Goal: Information Seeking & Learning: Check status

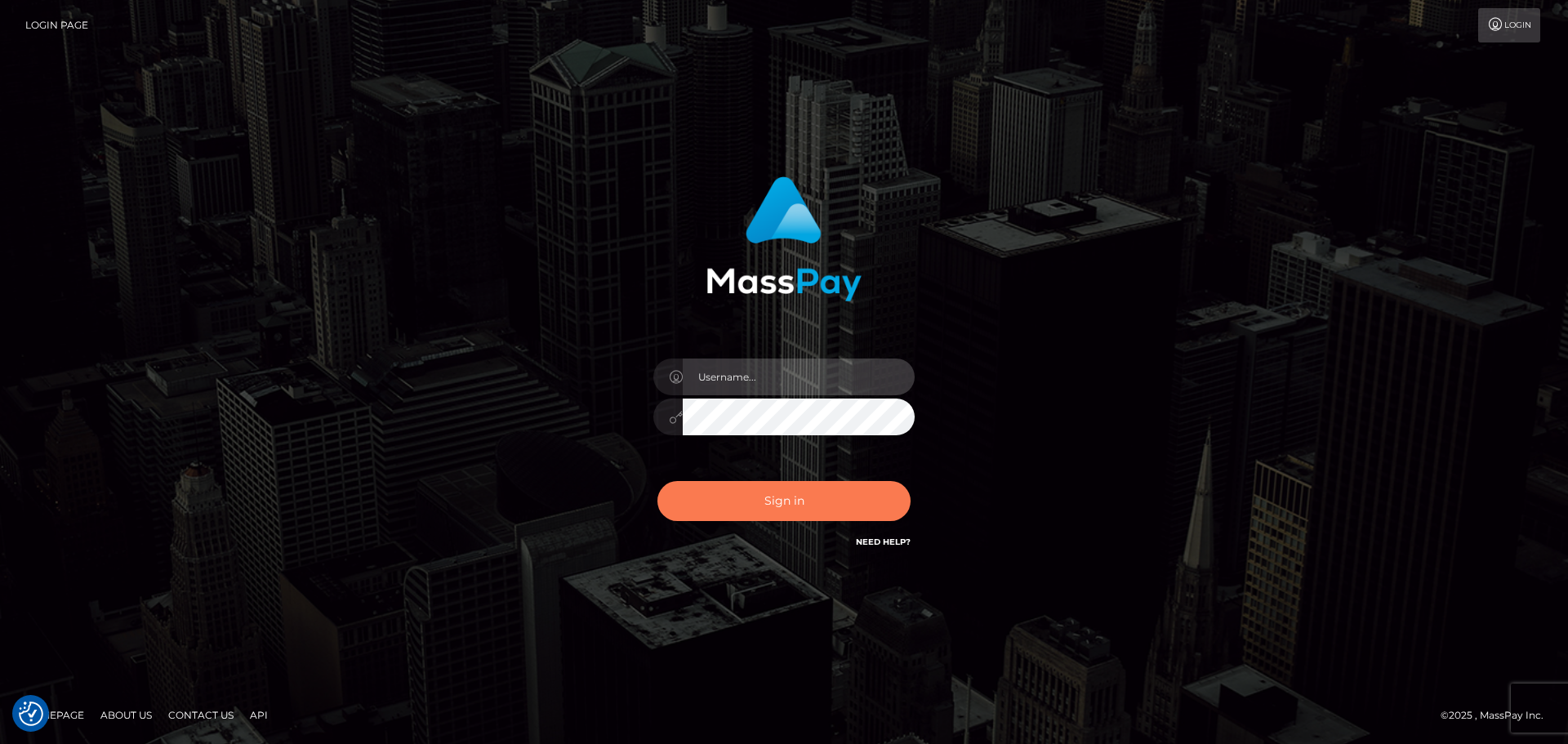
type input "Bedis"
click at [847, 504] on button "Sign in" at bounding box center [784, 500] width 253 height 40
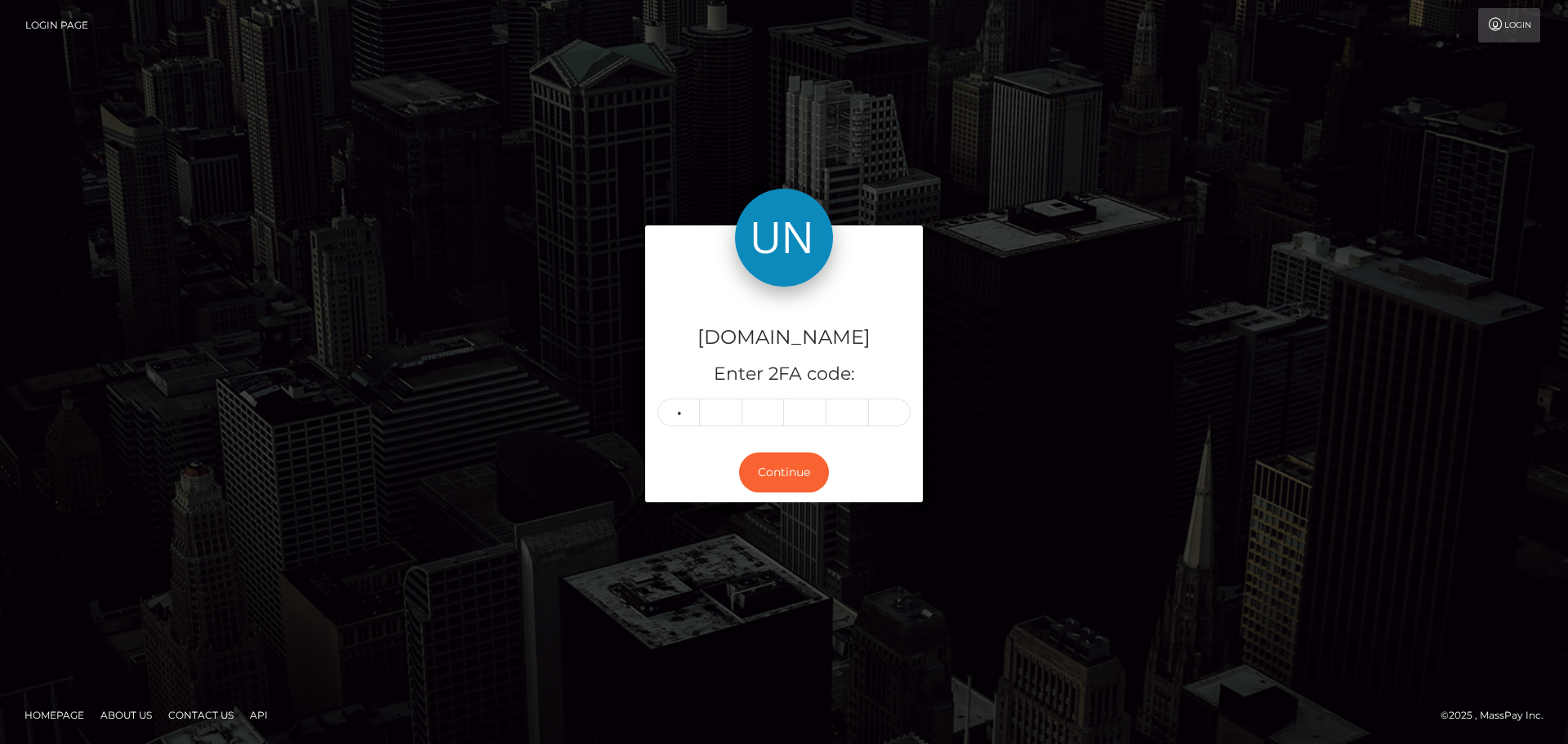
type input "0"
type input "2"
type input "0"
type input "8"
type input "5"
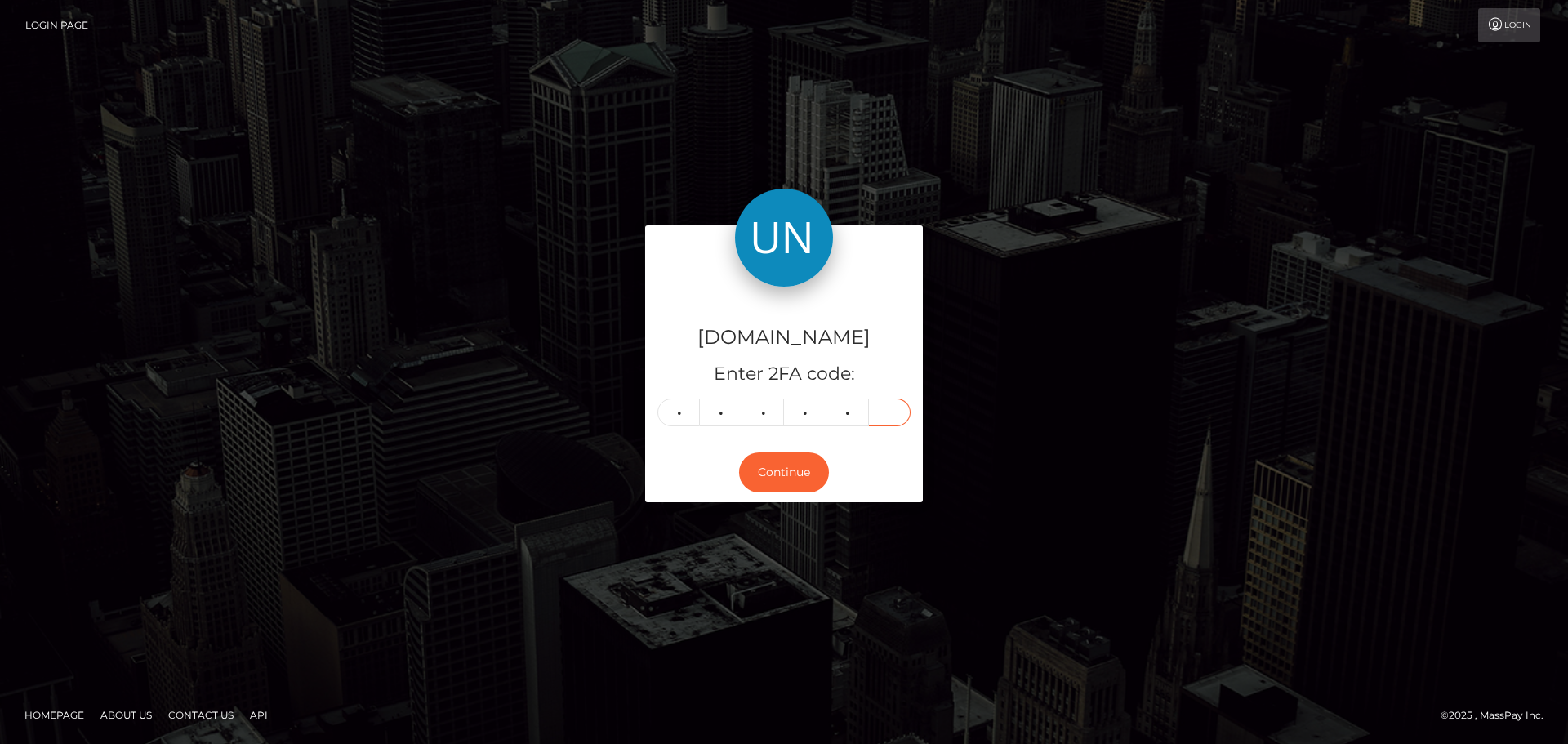
type input "0"
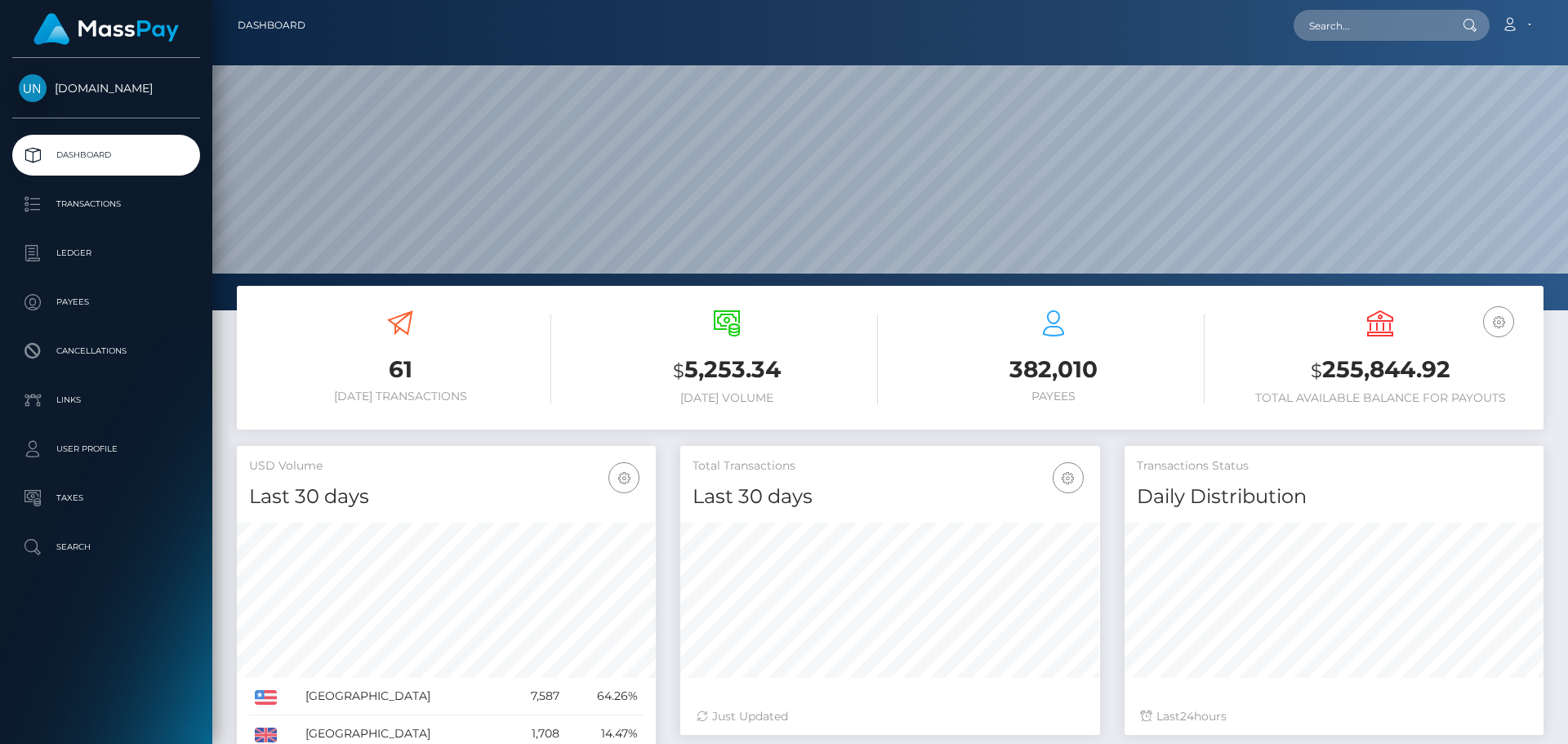
scroll to position [290, 419]
click at [1376, 19] on input "text" at bounding box center [1370, 25] width 153 height 31
paste input "daniyaxsi@gmail.com"
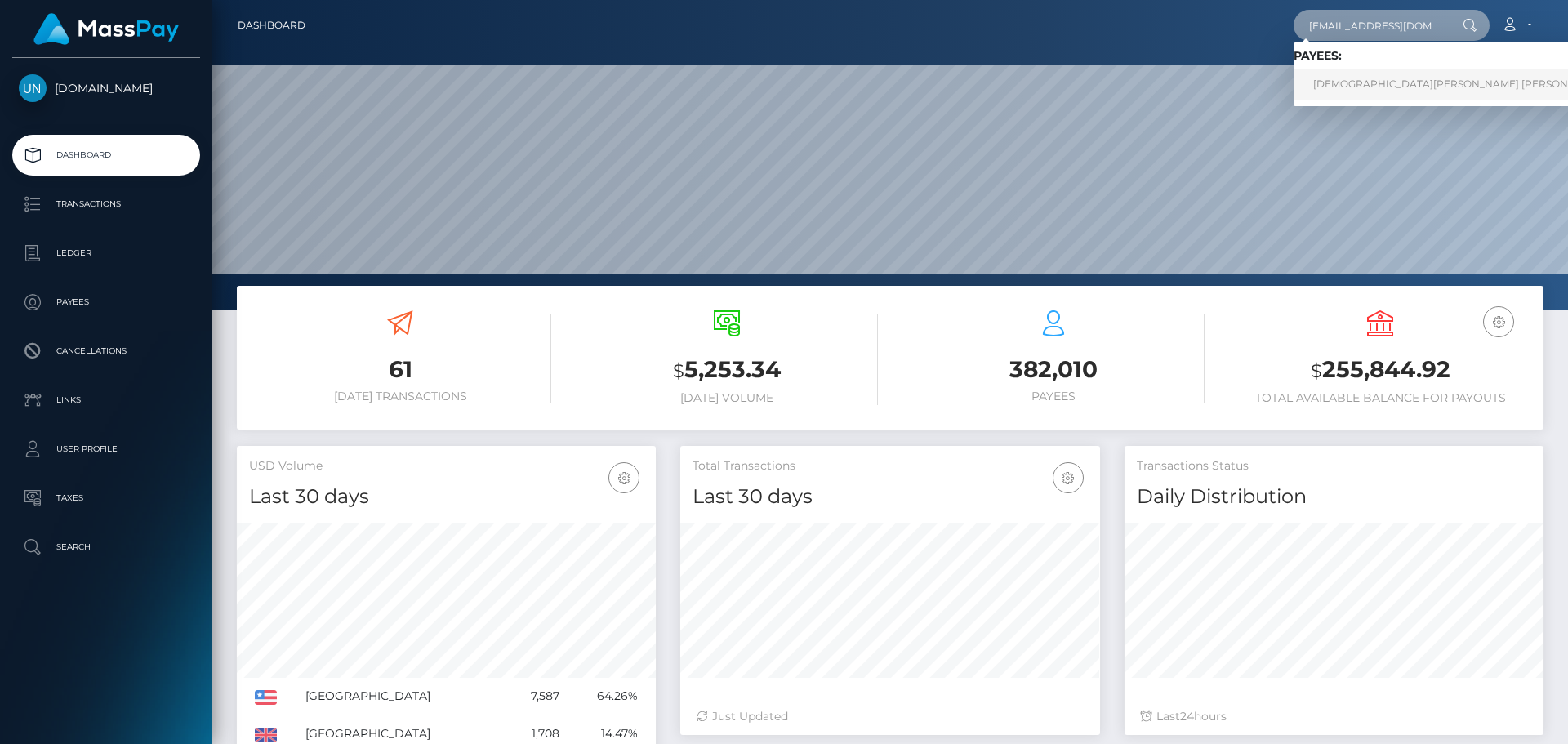
type input "daniyaxsi@gmail.com"
click at [1382, 81] on link "JESUS ALEXANDER BAMGUERA ANGULO" at bounding box center [1459, 85] width 333 height 30
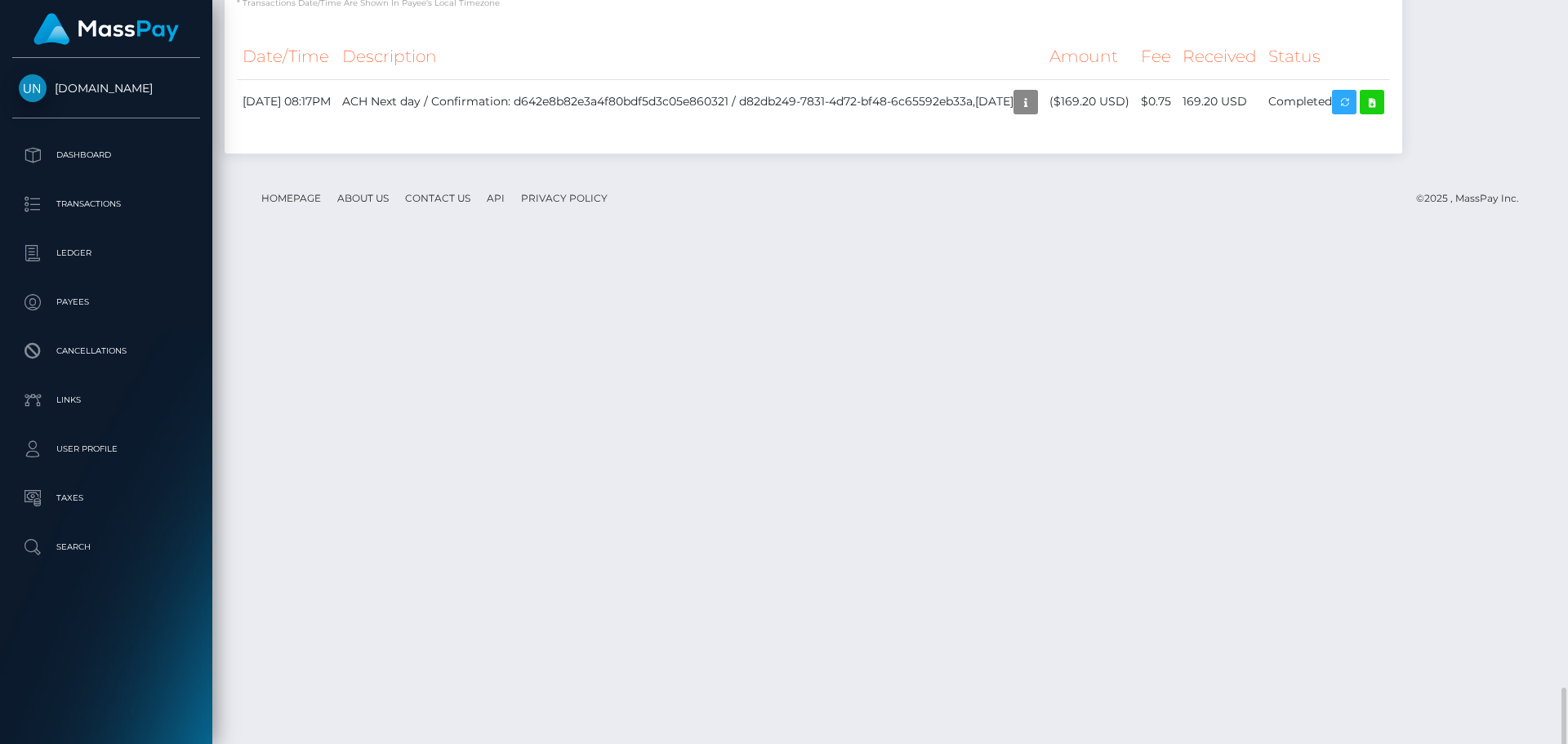
scroll to position [2385, 0]
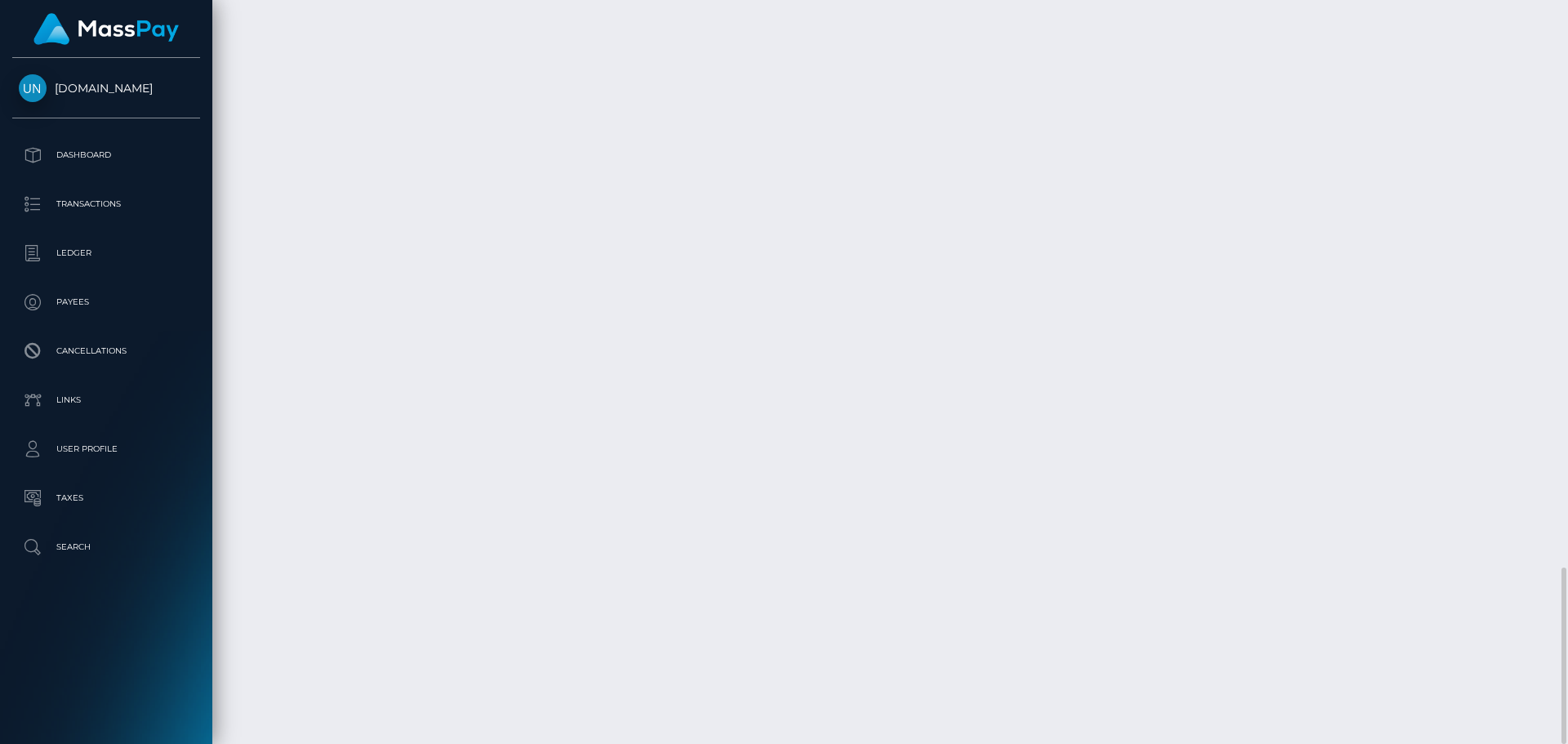
drag, startPoint x: 239, startPoint y: 474, endPoint x: 434, endPoint y: 472, distance: 195.0
copy h4 "Transactions History"
drag, startPoint x: 242, startPoint y: 594, endPoint x: 331, endPoint y: 591, distance: 89.1
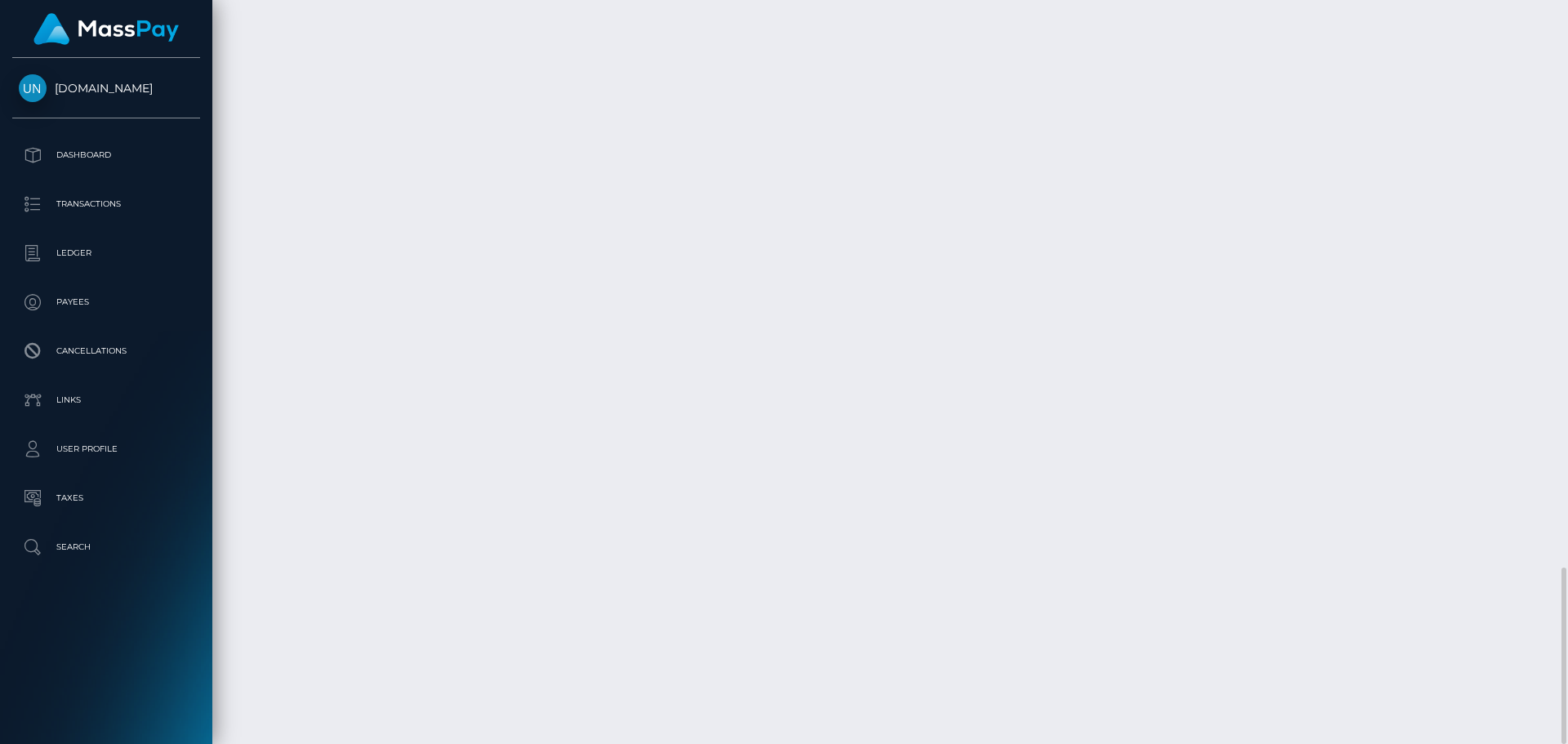
copy td "August 28, 2025"
drag, startPoint x: 1263, startPoint y: 596, endPoint x: 1320, endPoint y: 595, distance: 57.0
copy td "169.20 USD"
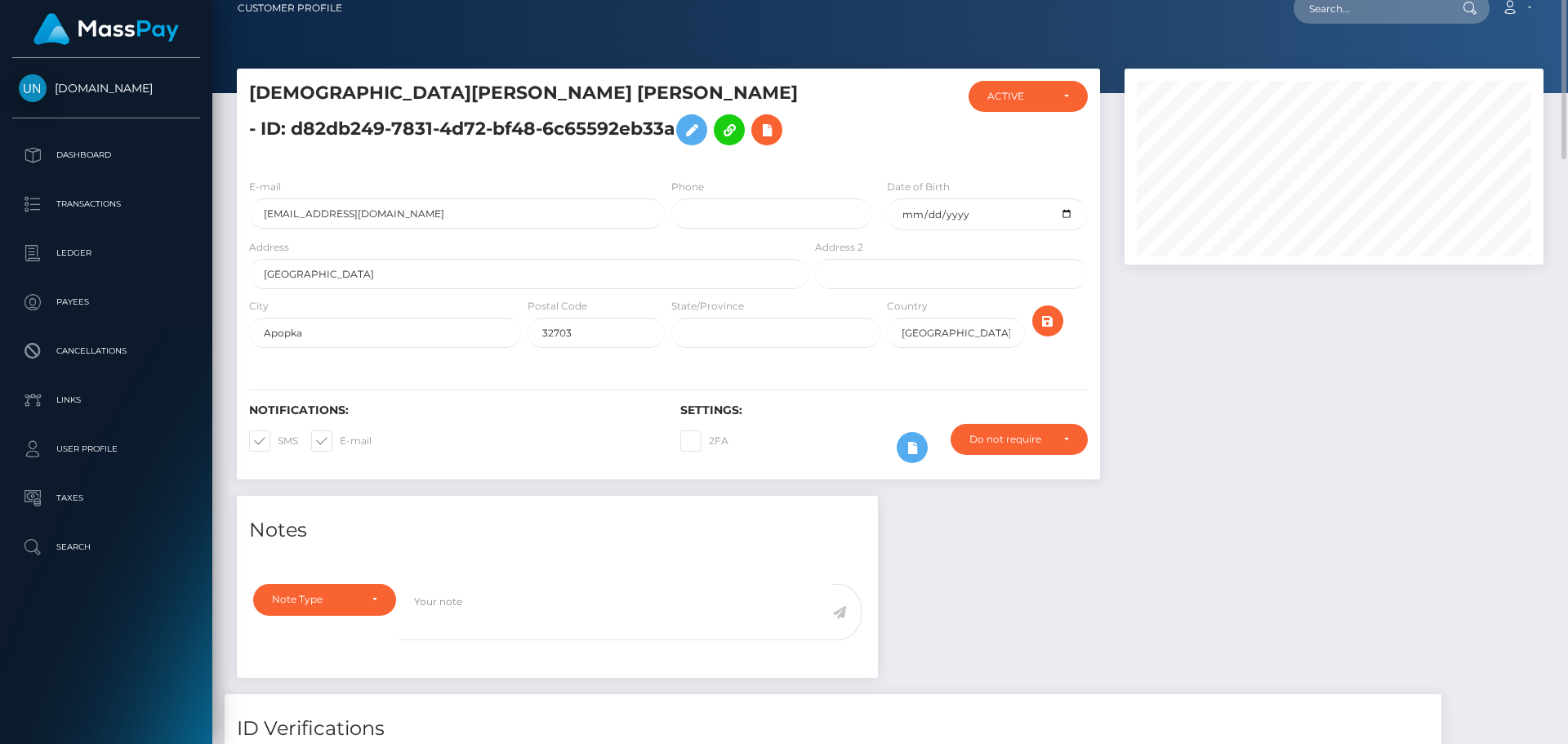
scroll to position [0, 0]
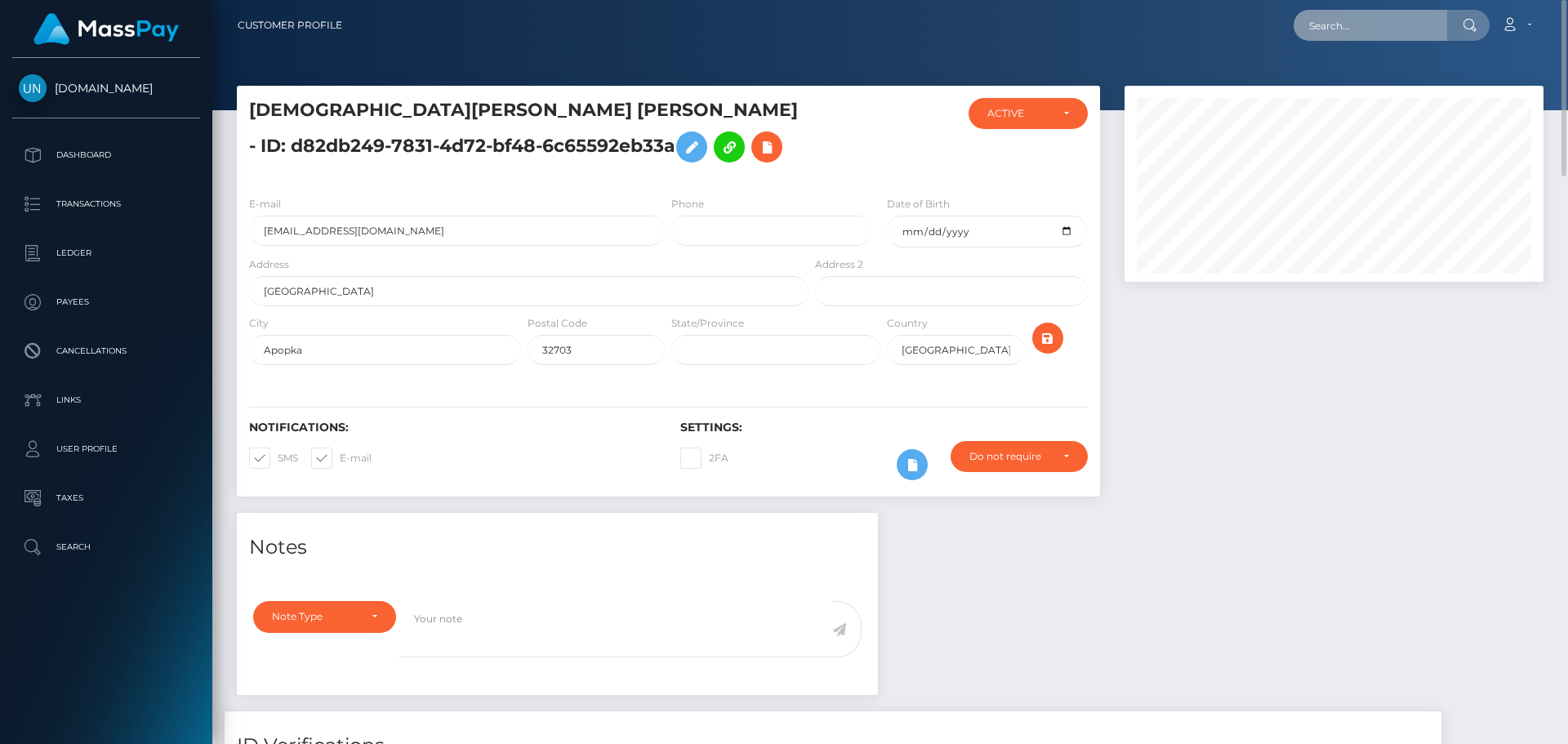
click at [1357, 31] on input "text" at bounding box center [1370, 25] width 153 height 31
paste input "qualm.tonight.1s@icloud.com"
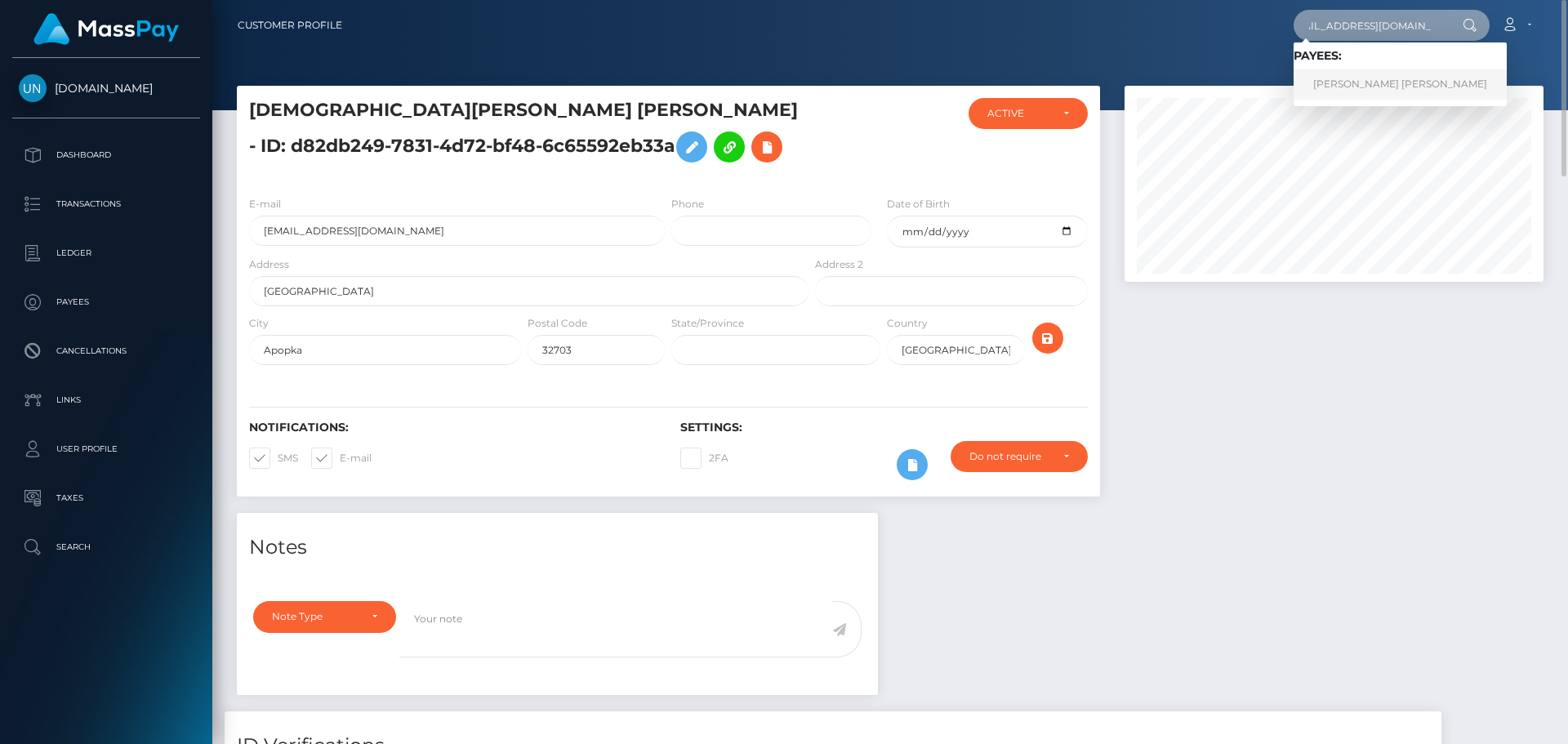
type input "qualm.tonight.1s@icloud.com"
click at [1397, 79] on link "ELIAN AGUILAR VALENCIA" at bounding box center [1399, 85] width 213 height 30
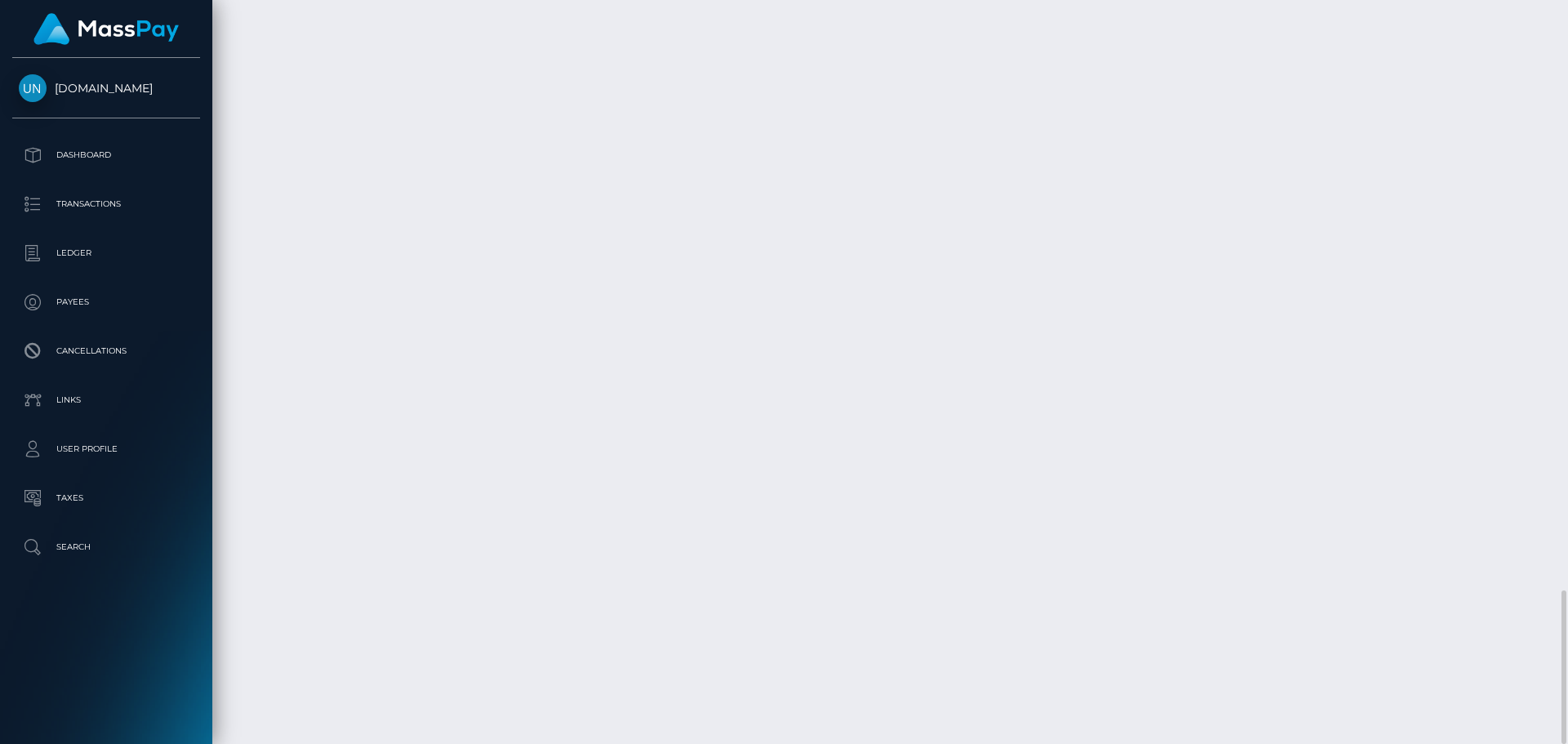
scroll to position [2852, 0]
drag, startPoint x: 243, startPoint y: 599, endPoint x: 388, endPoint y: 597, distance: 145.0
copy td "No transactions to show"
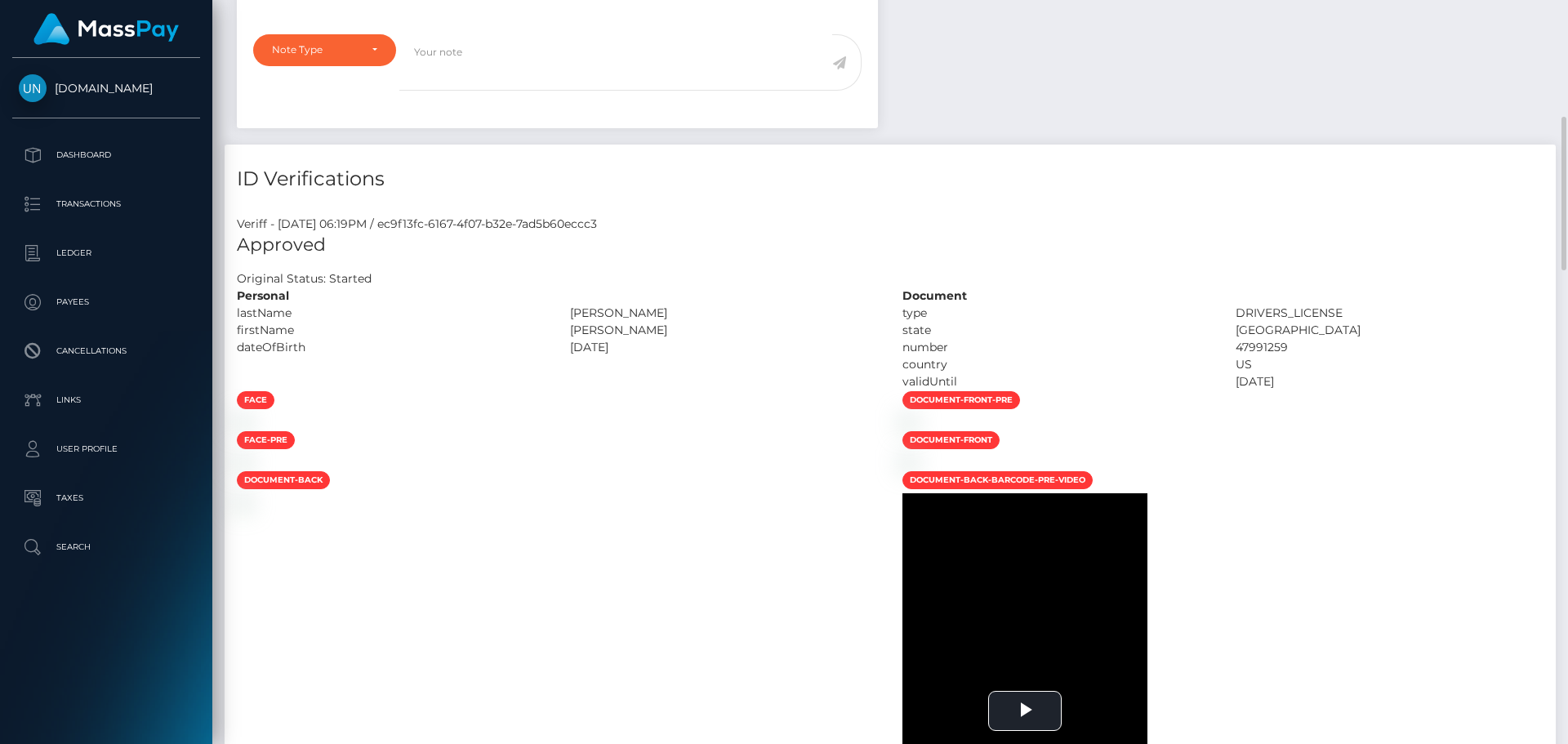
scroll to position [0, 0]
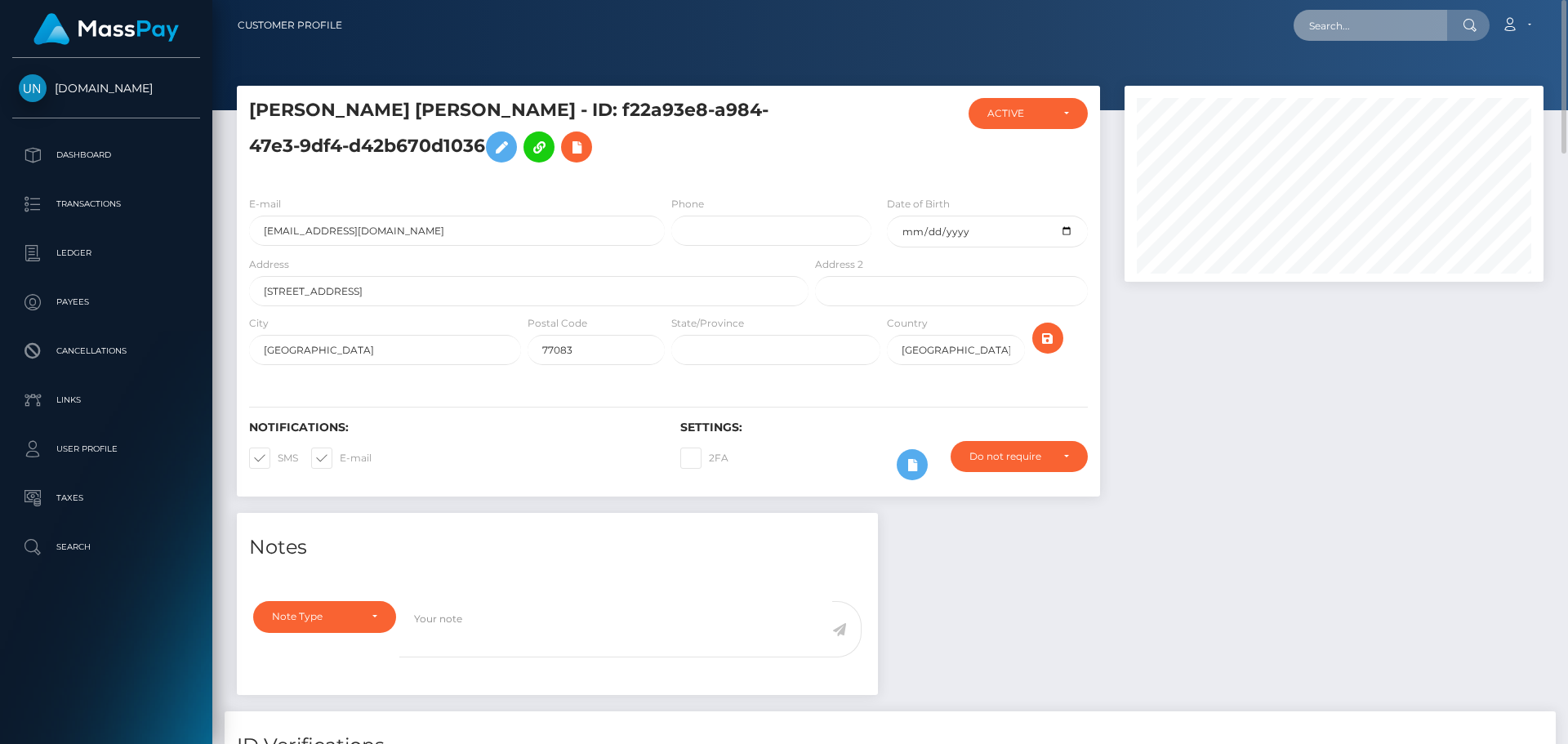
click at [1340, 16] on input "text" at bounding box center [1370, 25] width 153 height 31
paste input "helenvanessalondonoandrade@gmail.com"
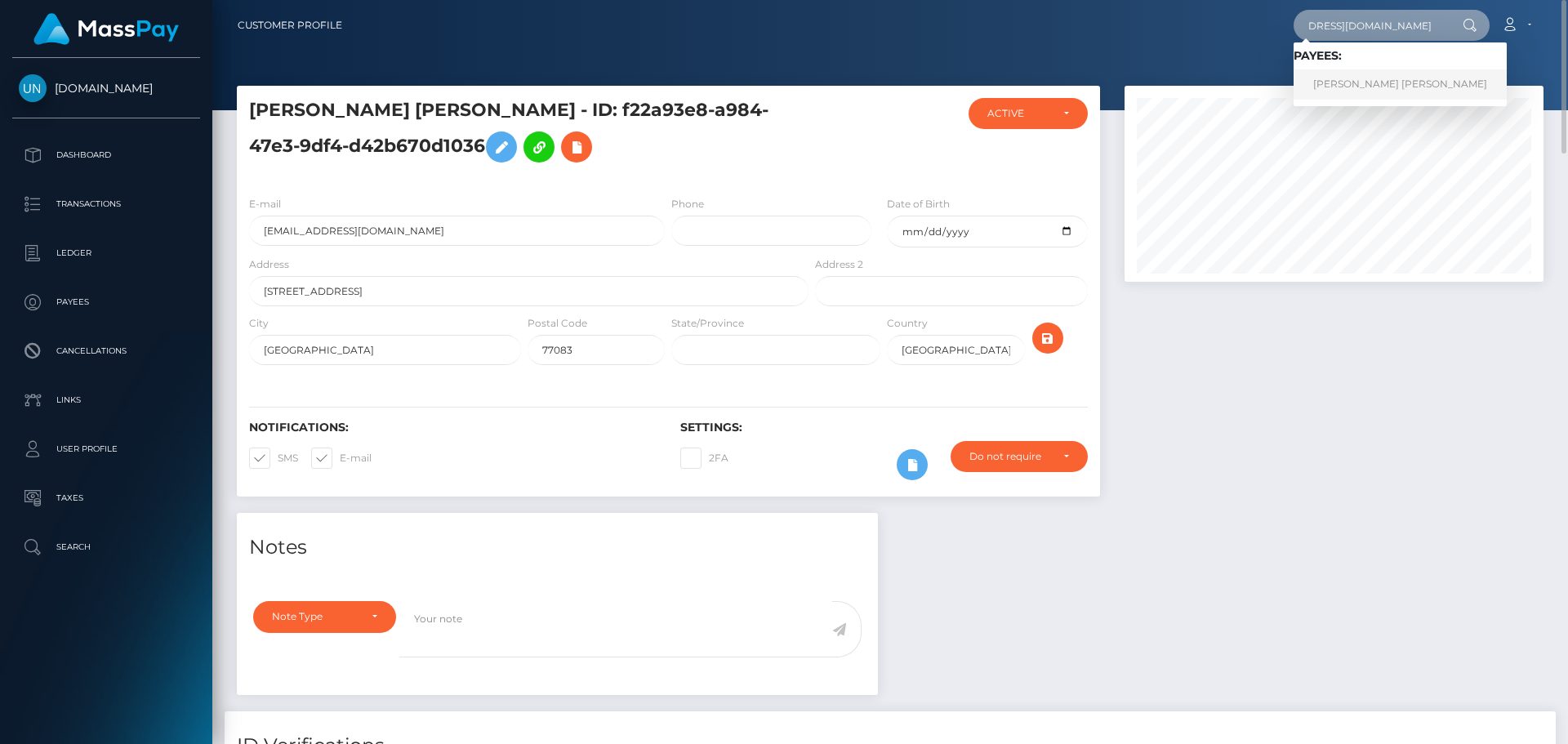
type input "helenvanessalondonoandrade@gmail.com"
click at [1325, 80] on link "HELEN VANESSA LONDOÑO ANDRADE" at bounding box center [1399, 85] width 213 height 30
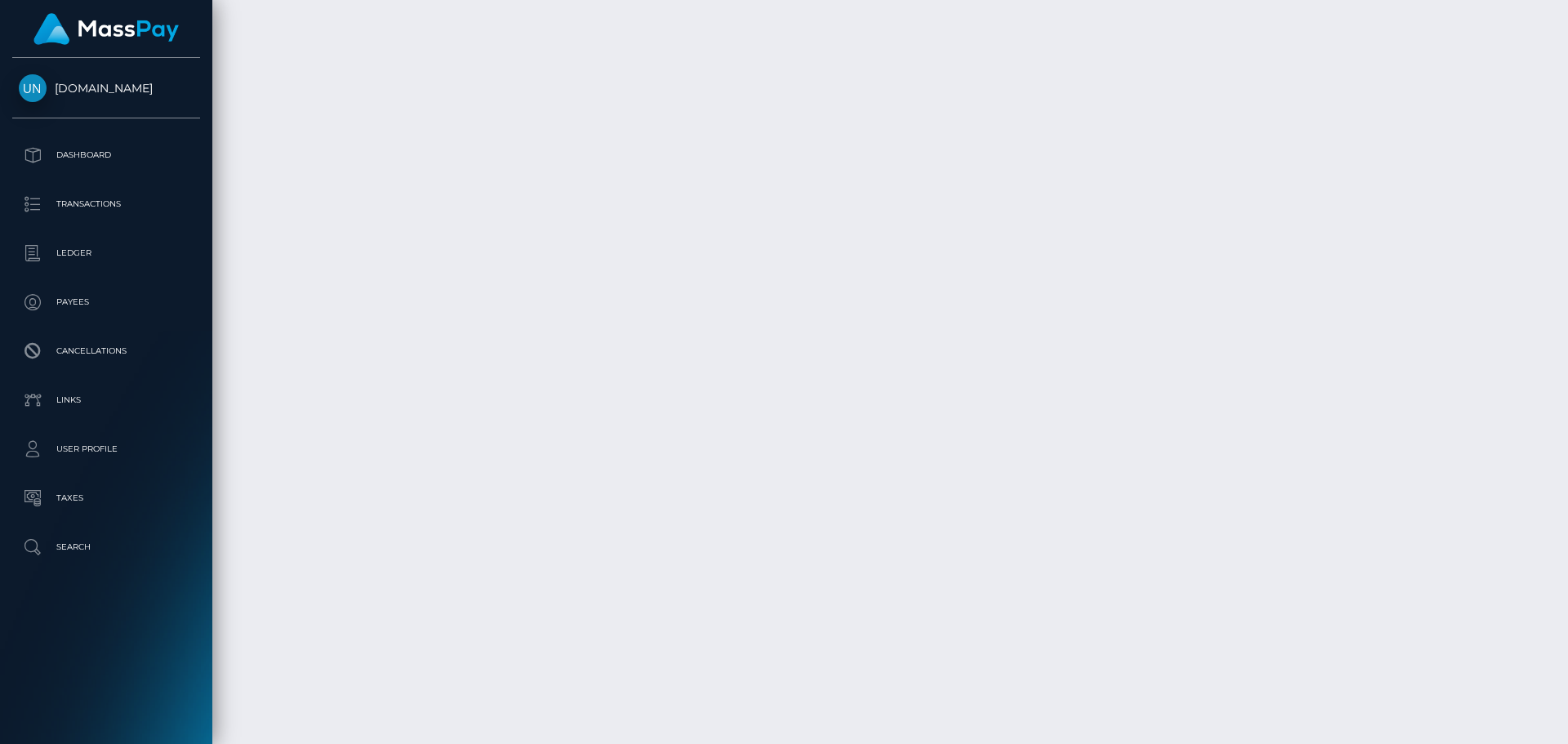
scroll to position [2842, 0]
drag, startPoint x: 244, startPoint y: 595, endPoint x: 330, endPoint y: 592, distance: 86.1
copy td "August 31, 2025"
drag, startPoint x: 1253, startPoint y: 595, endPoint x: 1313, endPoint y: 593, distance: 60.0
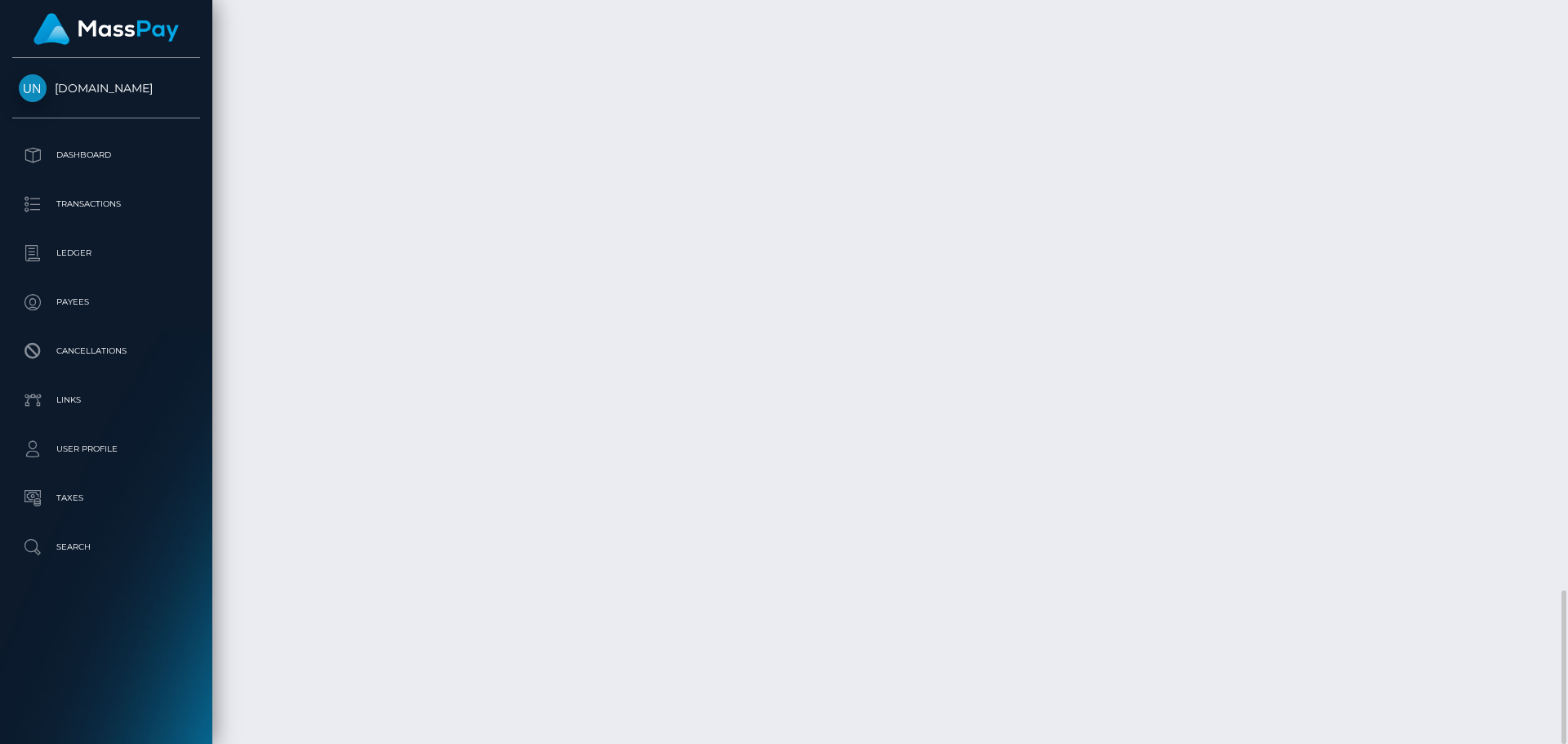
copy td "351.00 USD"
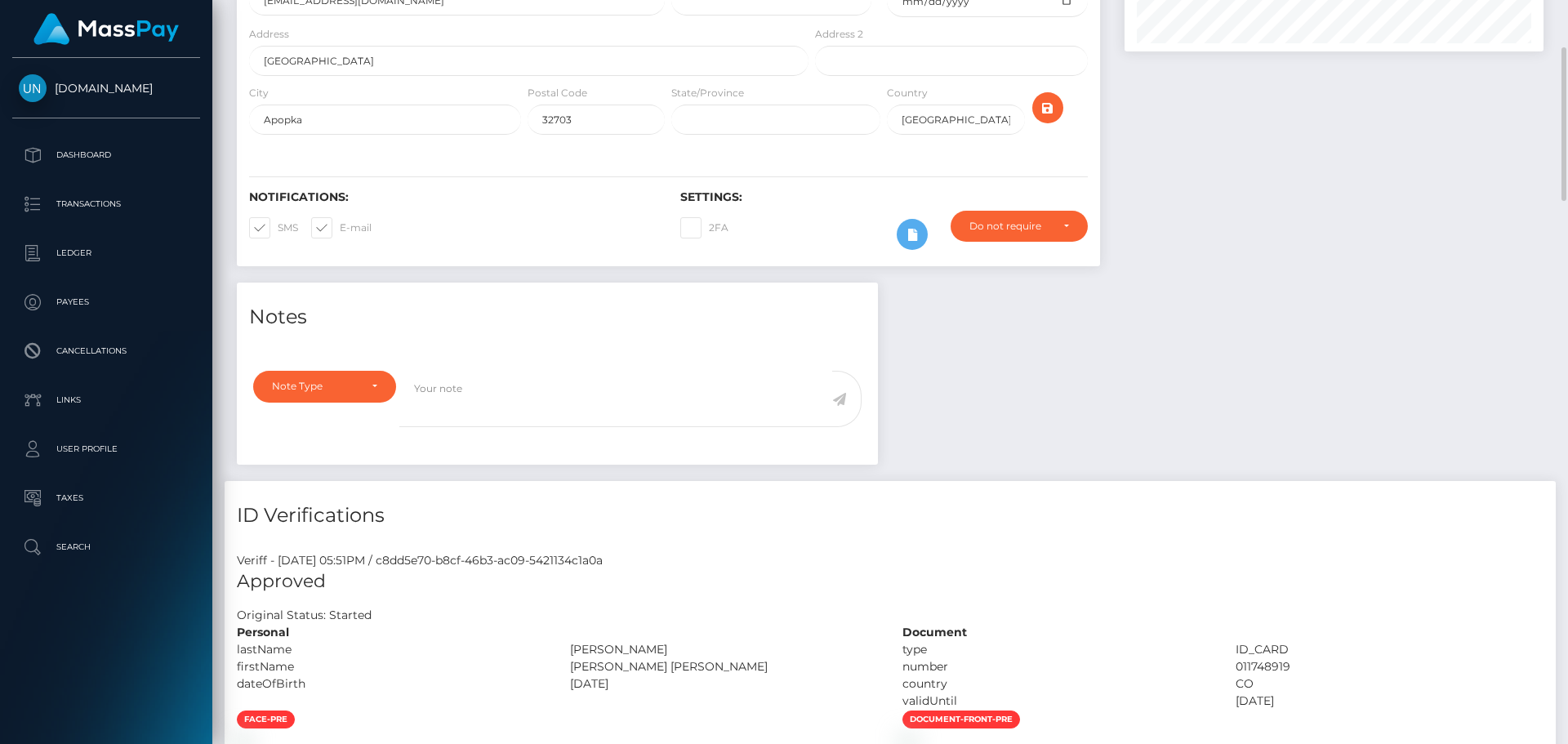
scroll to position [0, 0]
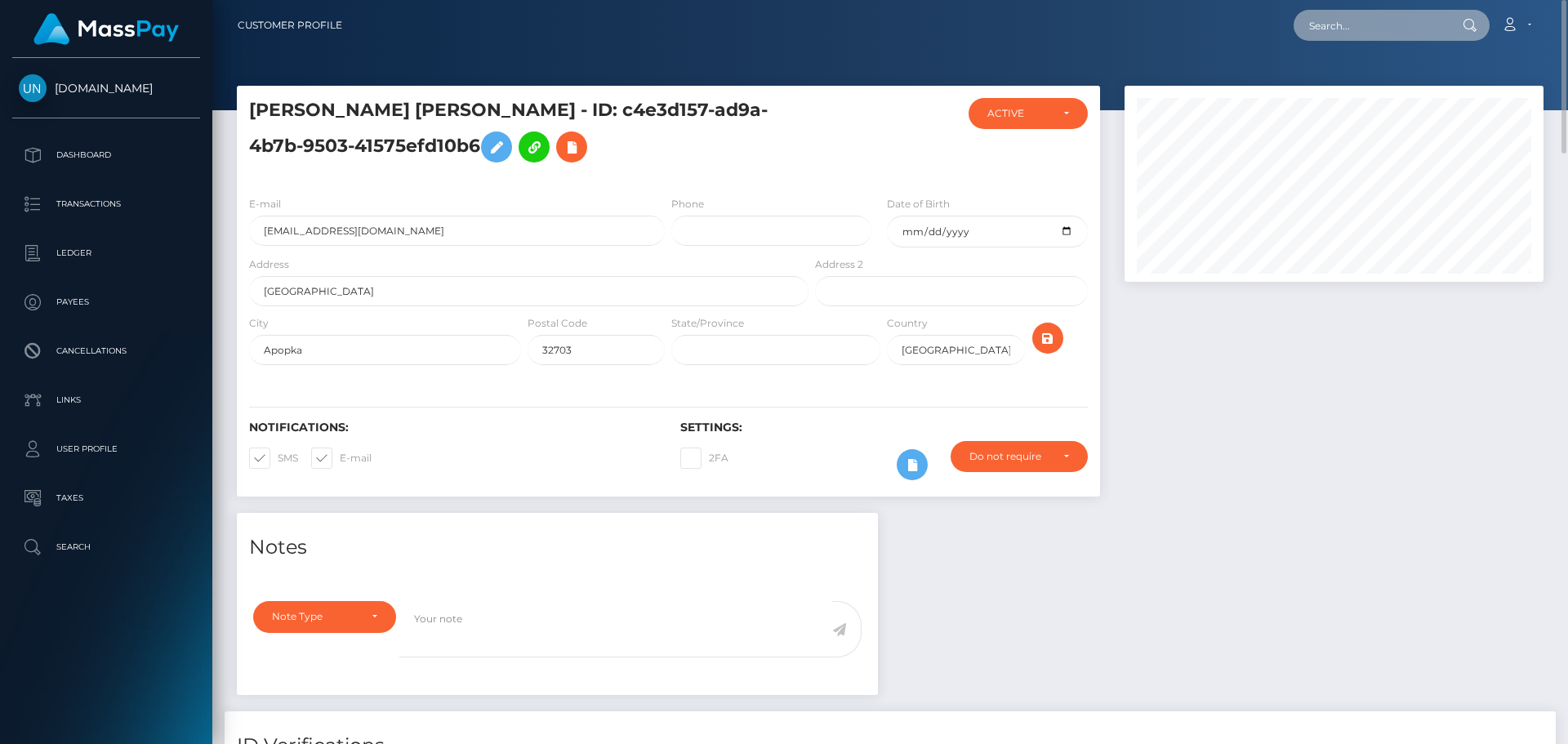
click at [1356, 25] on input "text" at bounding box center [1370, 25] width 153 height 31
paste input "[EMAIL_ADDRESS][DOMAIN_NAME]"
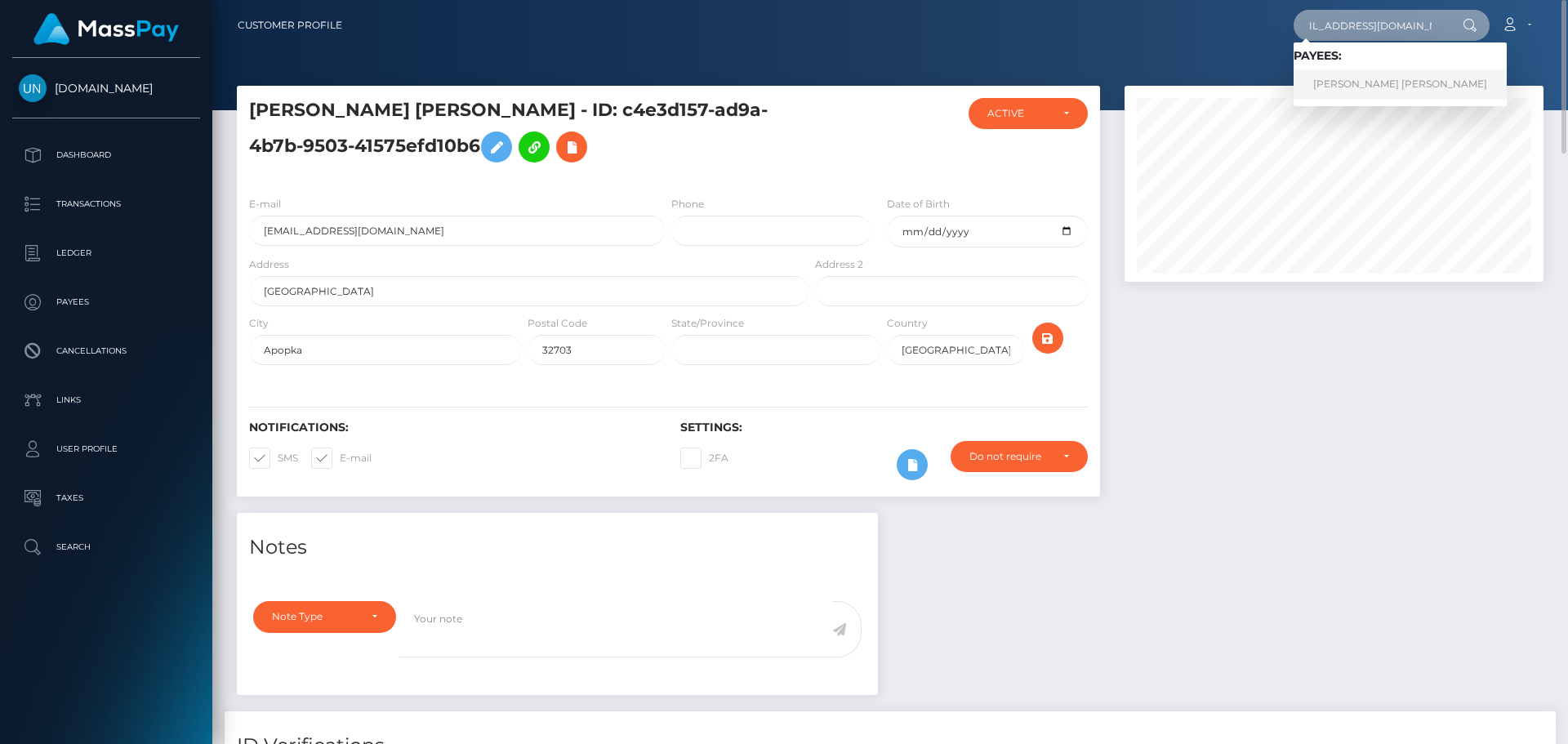
type input "[EMAIL_ADDRESS][DOMAIN_NAME]"
click at [1367, 80] on link "JUAN ESTEBAN LOPEZ ENCARNACION" at bounding box center [1399, 85] width 213 height 30
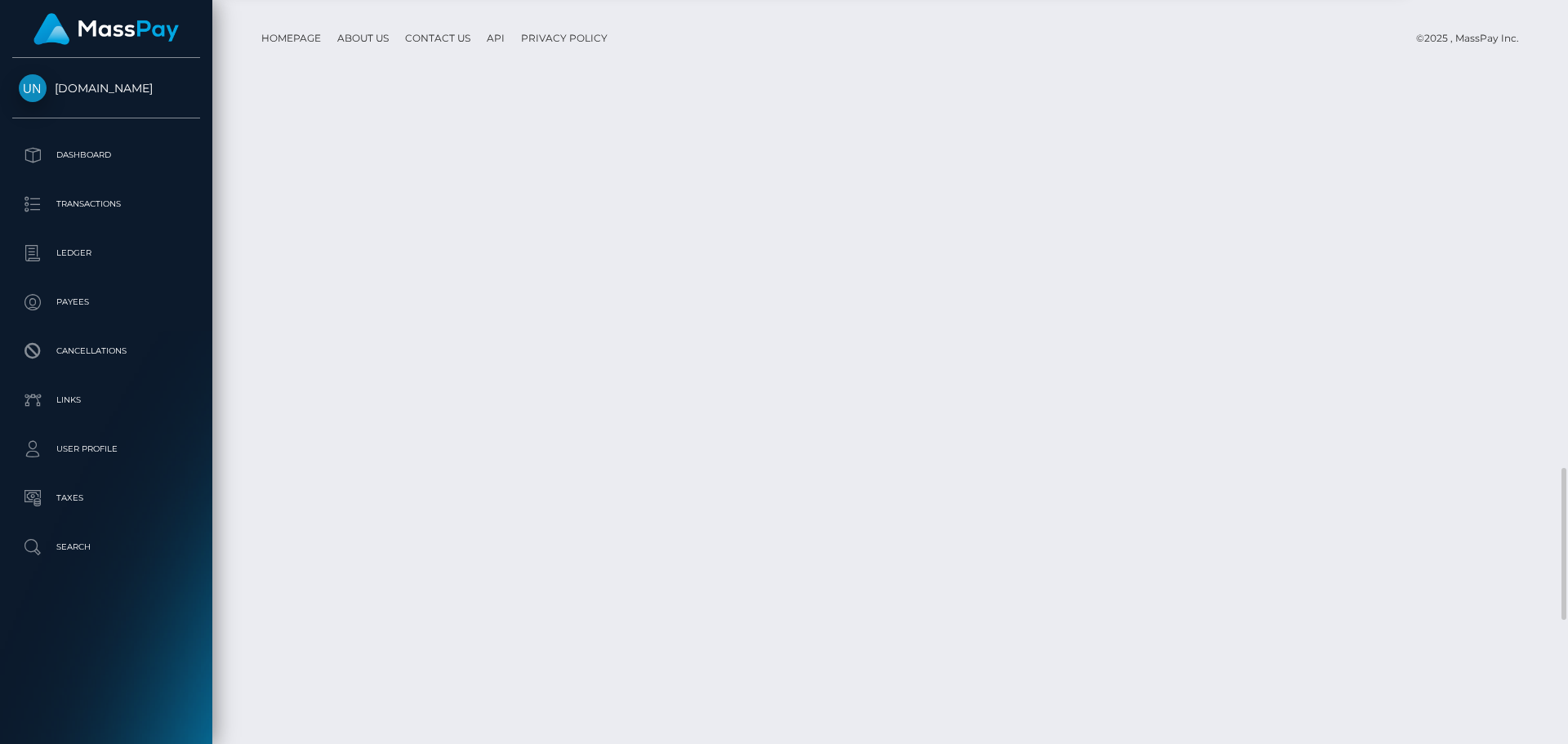
scroll to position [2887, 0]
drag, startPoint x: 244, startPoint y: 596, endPoint x: 298, endPoint y: 596, distance: 54.0
copy td "[DATE]"
drag, startPoint x: 241, startPoint y: 549, endPoint x: 298, endPoint y: 553, distance: 57.1
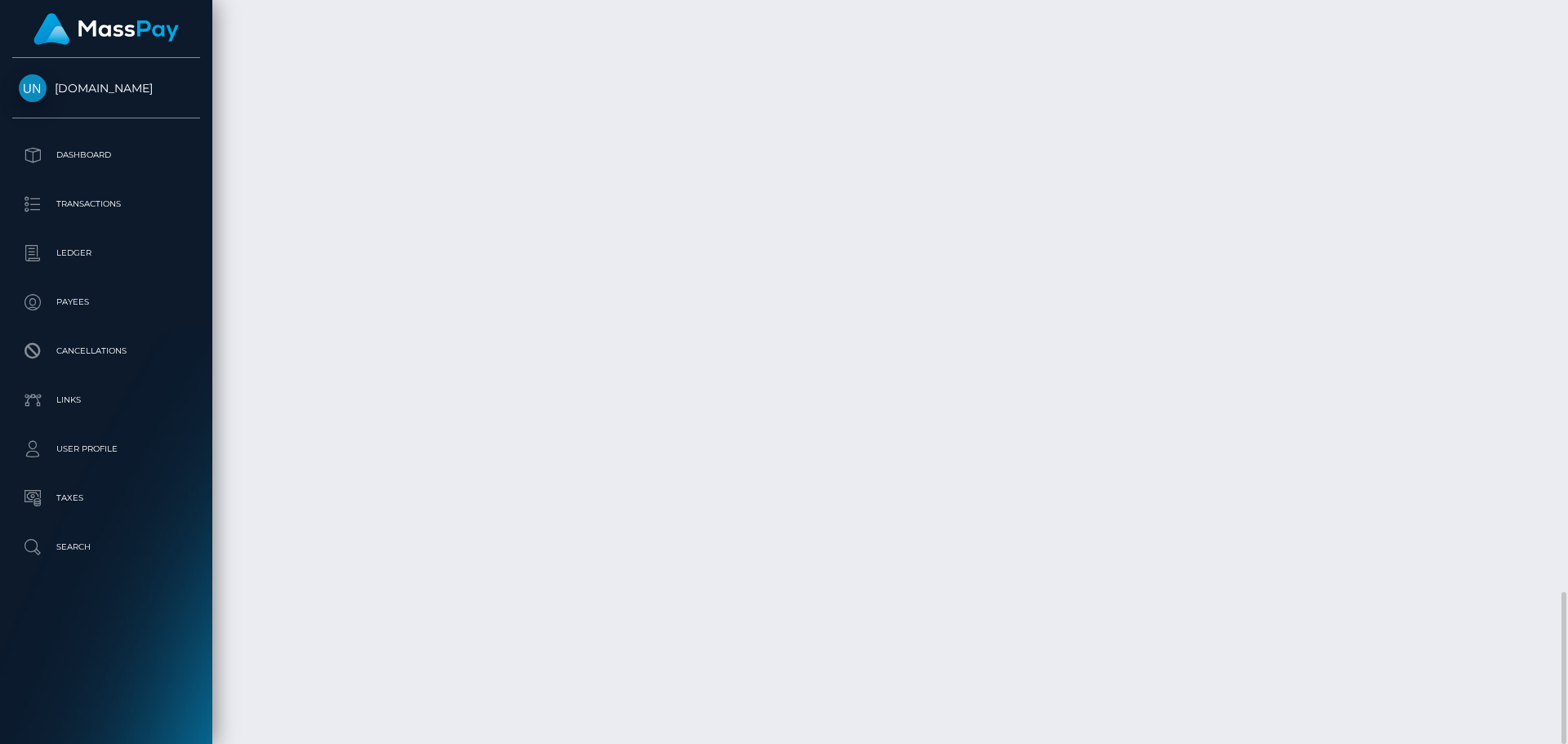
copy td "[DATE]"
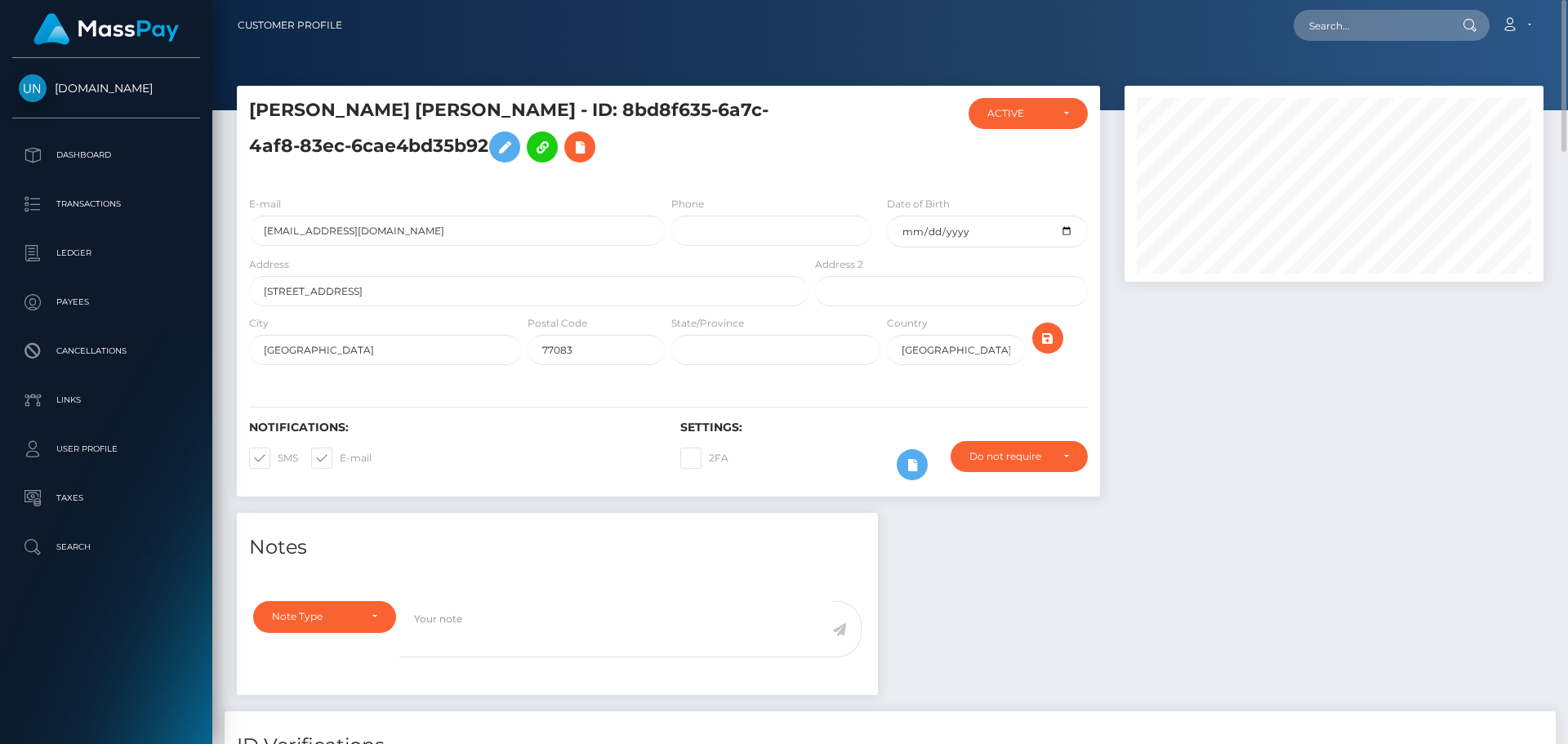
scroll to position [0, 0]
click at [1363, 35] on input "text" at bounding box center [1370, 25] width 153 height 31
paste input "[EMAIL_ADDRESS][DOMAIN_NAME]"
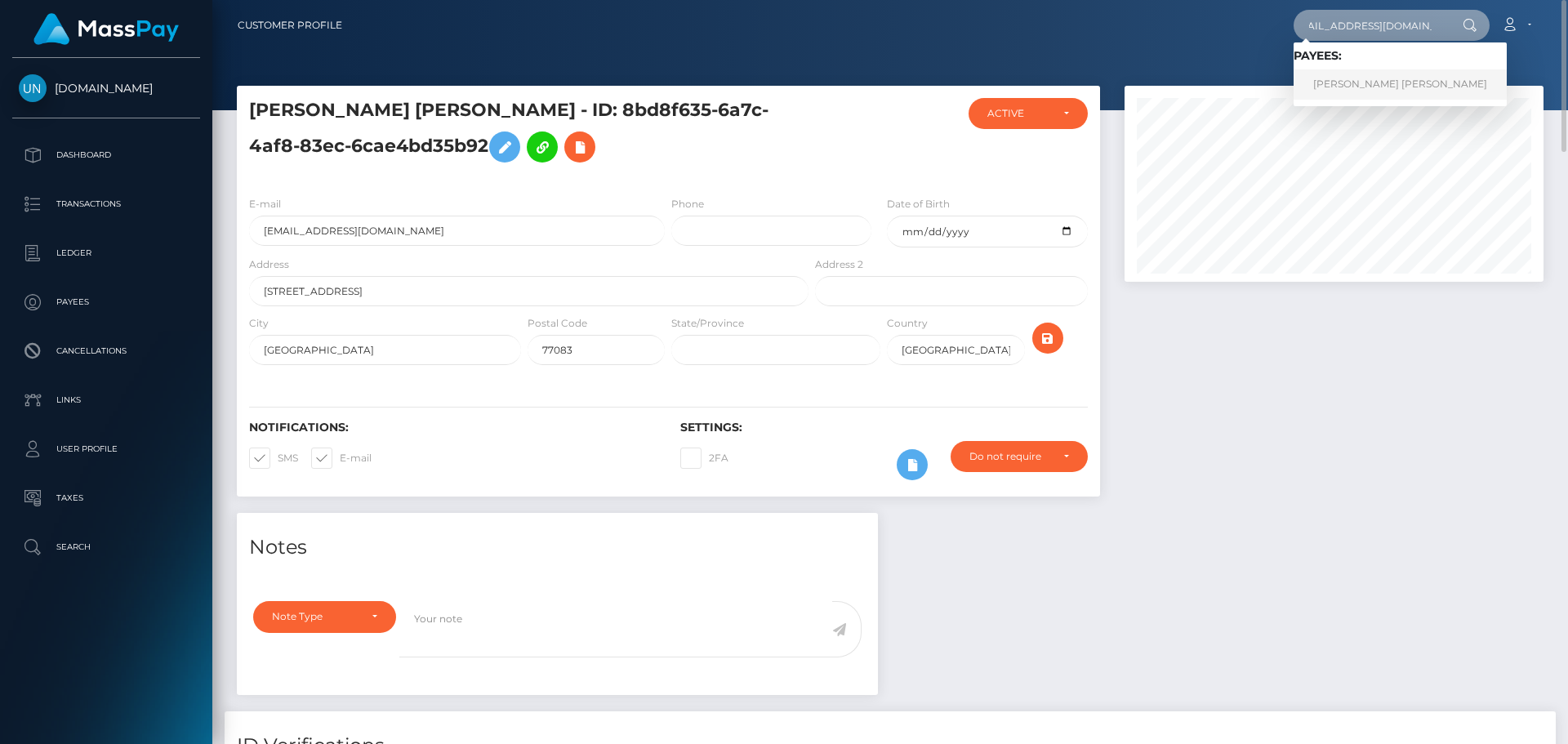
type input "[EMAIL_ADDRESS][DOMAIN_NAME]"
click at [1352, 89] on link "ELIAN AGUILAR VALENCIA" at bounding box center [1399, 85] width 213 height 30
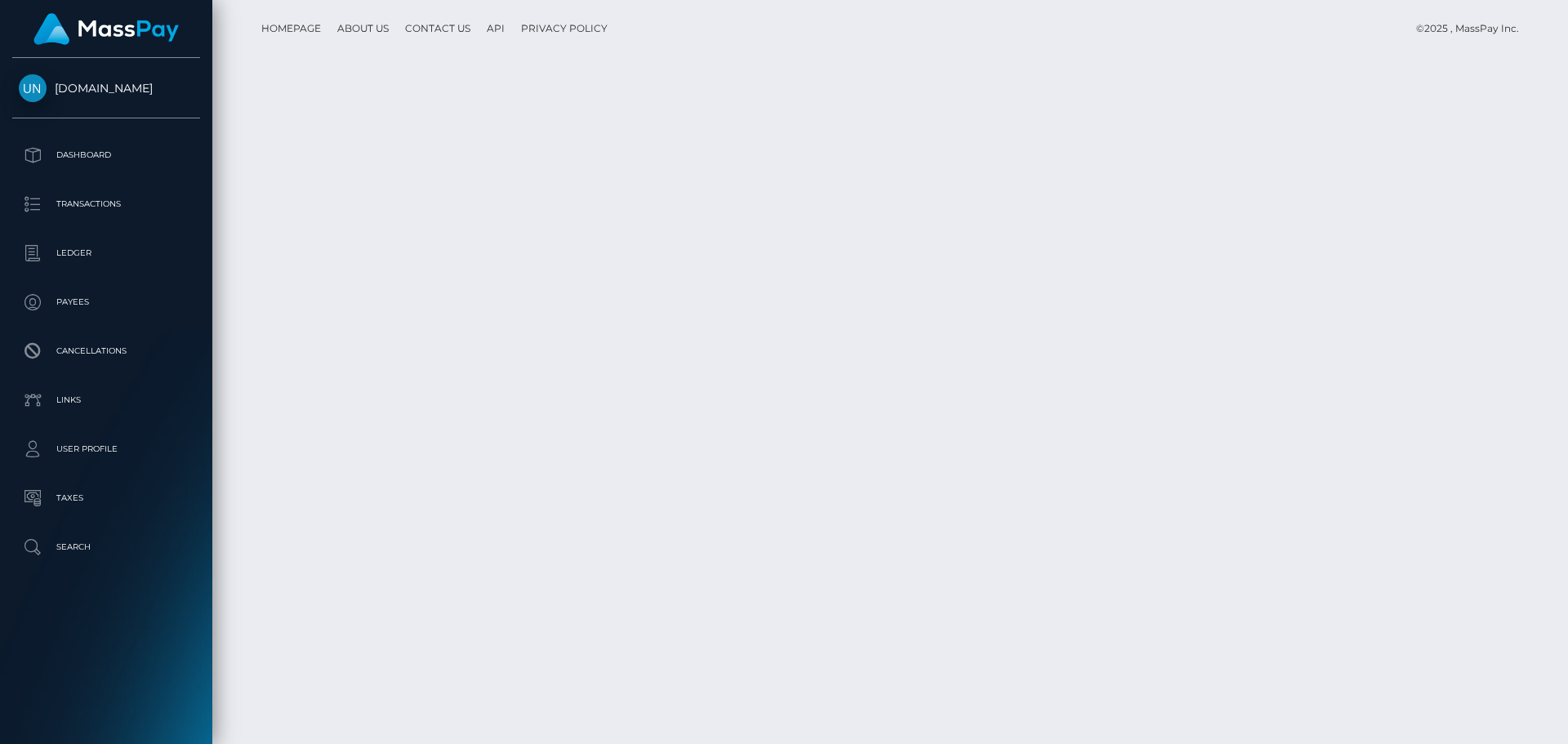
scroll to position [2949, 0]
drag, startPoint x: 245, startPoint y: 594, endPoint x: 298, endPoint y: 594, distance: 53.0
copy td "[DATE]"
drag, startPoint x: 240, startPoint y: 549, endPoint x: 297, endPoint y: 547, distance: 57.0
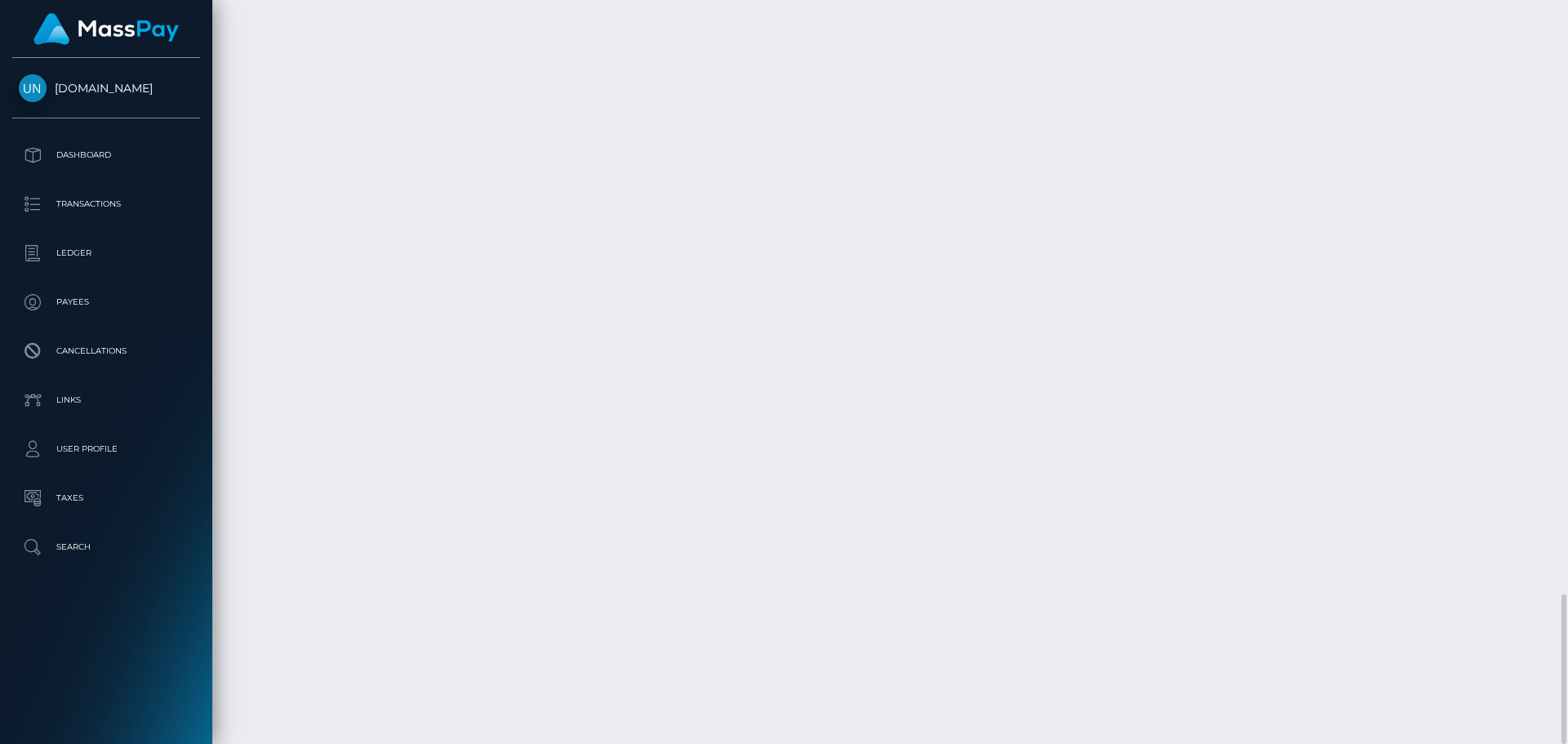
copy td "August 25"
drag, startPoint x: 243, startPoint y: 502, endPoint x: 297, endPoint y: 507, distance: 54.2
copy td "August 31"
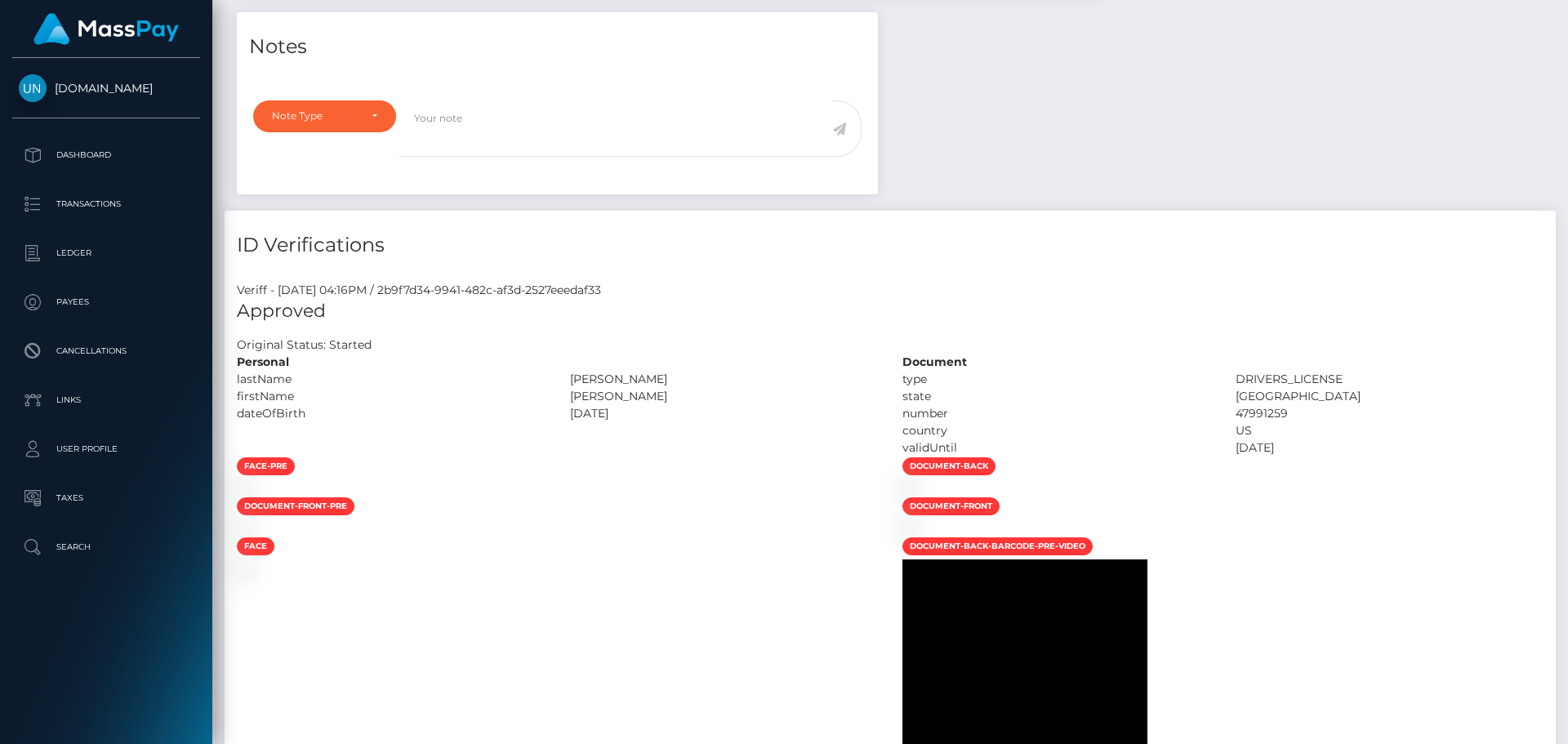
scroll to position [0, 0]
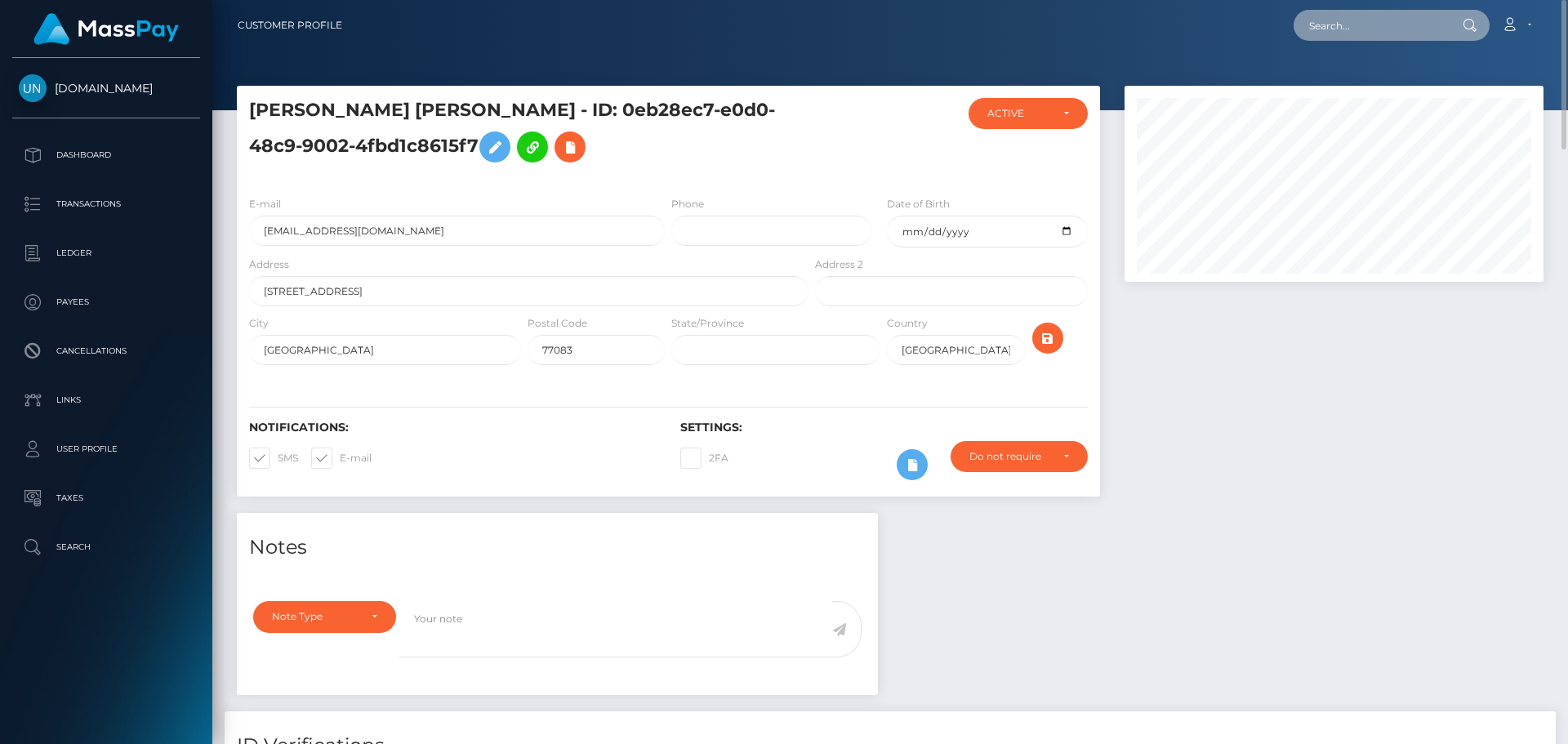
click at [1364, 12] on input "text" at bounding box center [1370, 25] width 153 height 31
paste input "[EMAIL_ADDRESS][DOMAIN_NAME]"
type input "[EMAIL_ADDRESS][DOMAIN_NAME]"
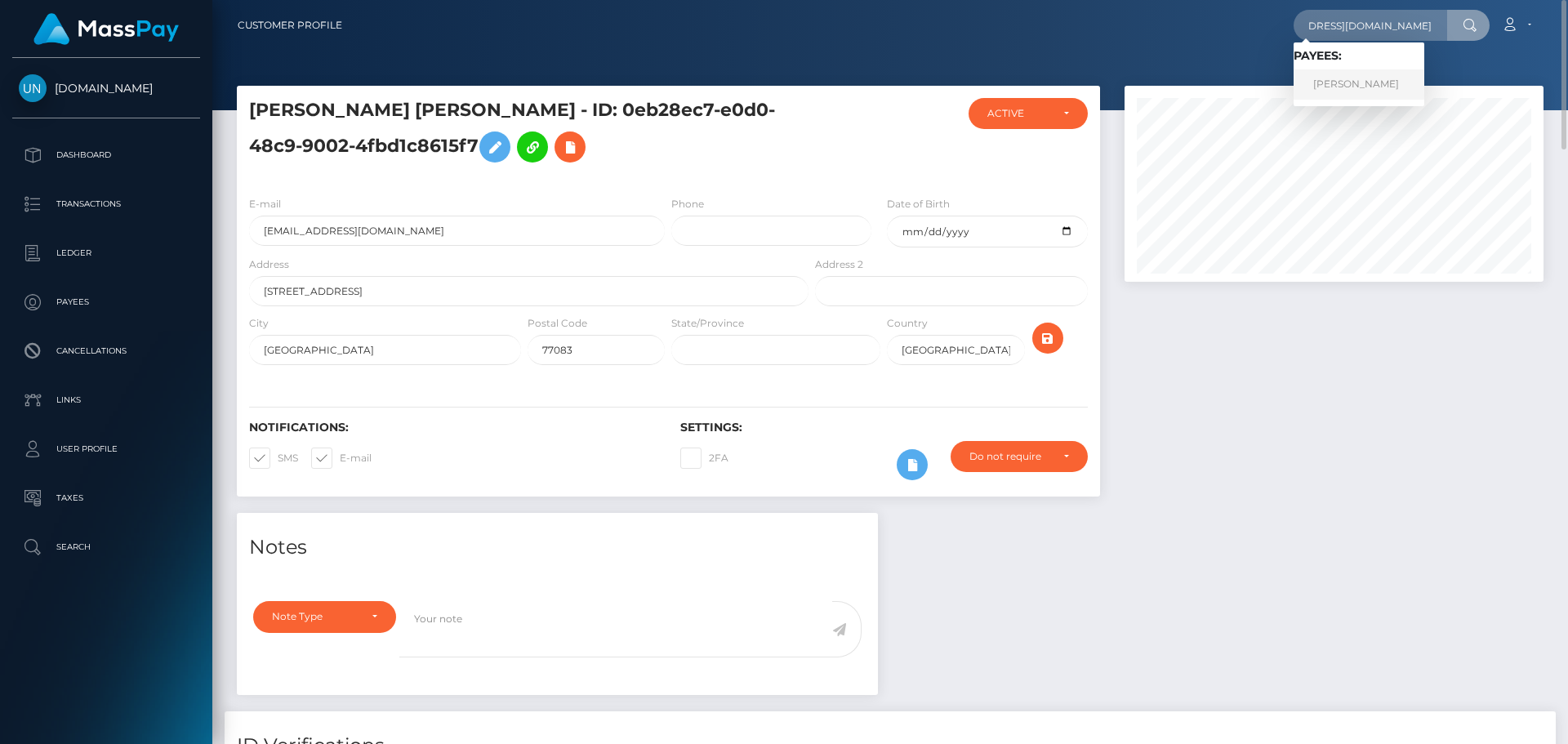
click at [1352, 84] on link "DARIUS CLARKE CLARKE" at bounding box center [1358, 85] width 130 height 30
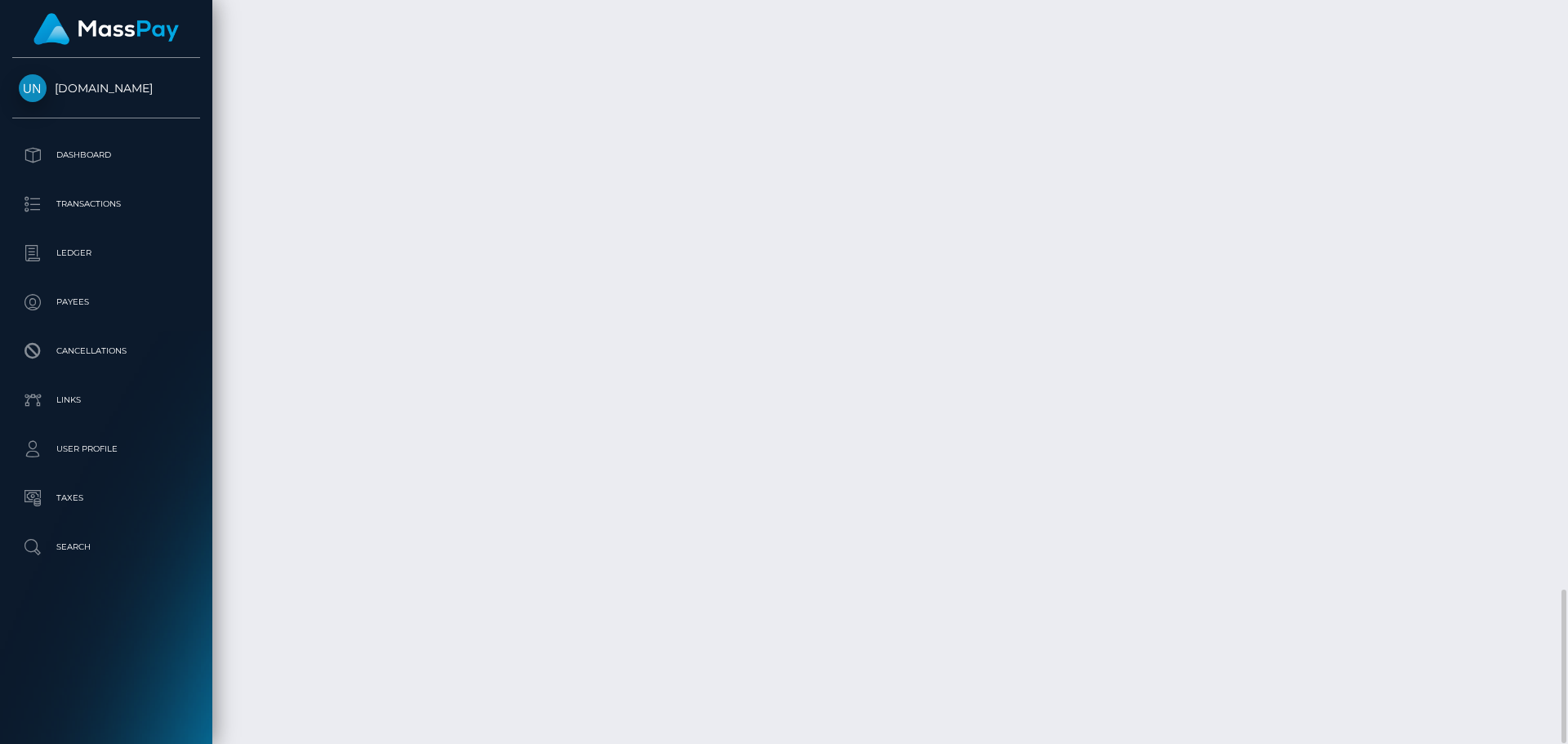
scroll to position [2859, 0]
drag, startPoint x: 243, startPoint y: 596, endPoint x: 294, endPoint y: 594, distance: 51.0
copy td "[DATE]"
drag, startPoint x: 1256, startPoint y: 593, endPoint x: 1313, endPoint y: 593, distance: 57.0
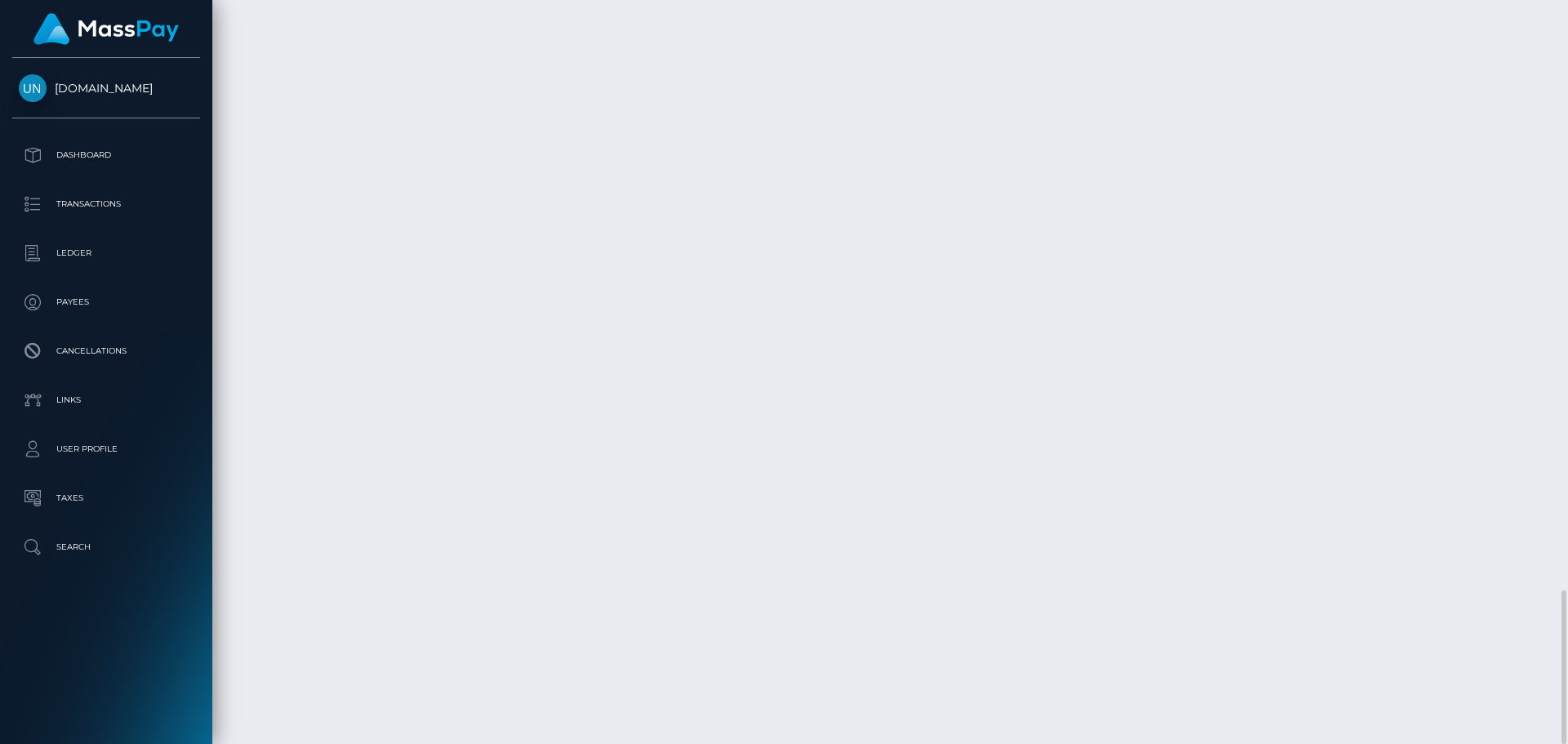
copy td "67.50 USD"
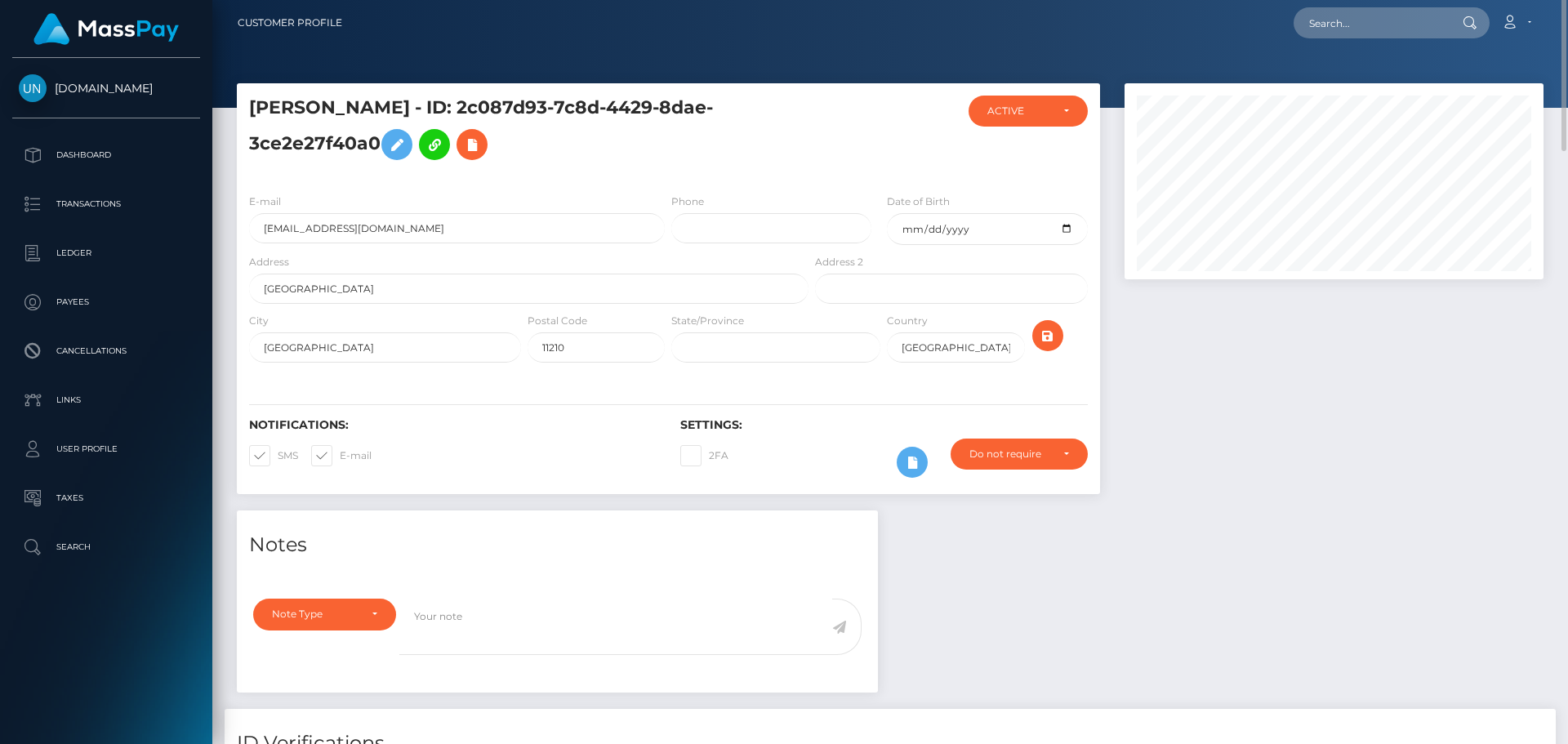
scroll to position [0, 0]
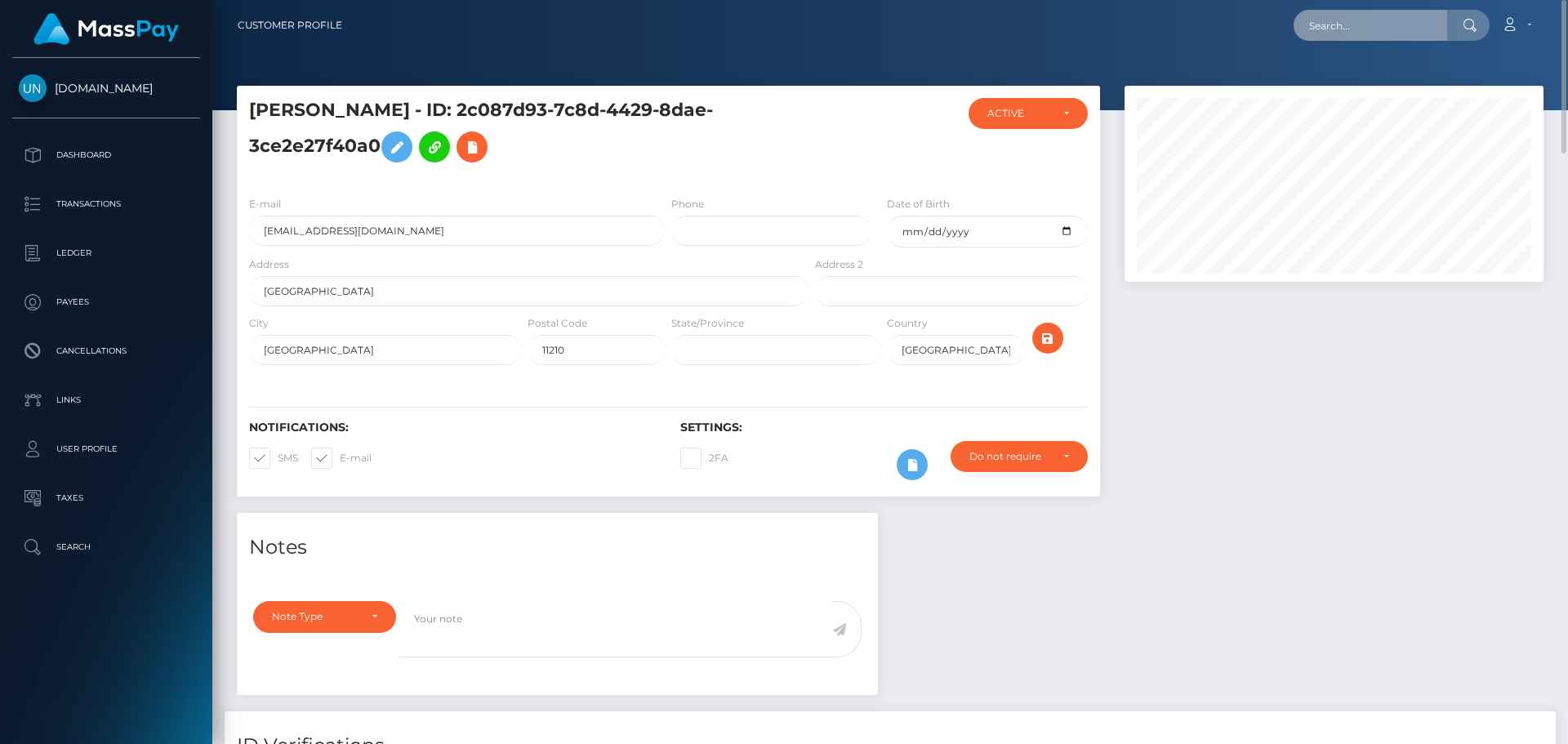
click at [1378, 34] on input "text" at bounding box center [1370, 25] width 153 height 31
paste input "[EMAIL_ADDRESS][DOMAIN_NAME]"
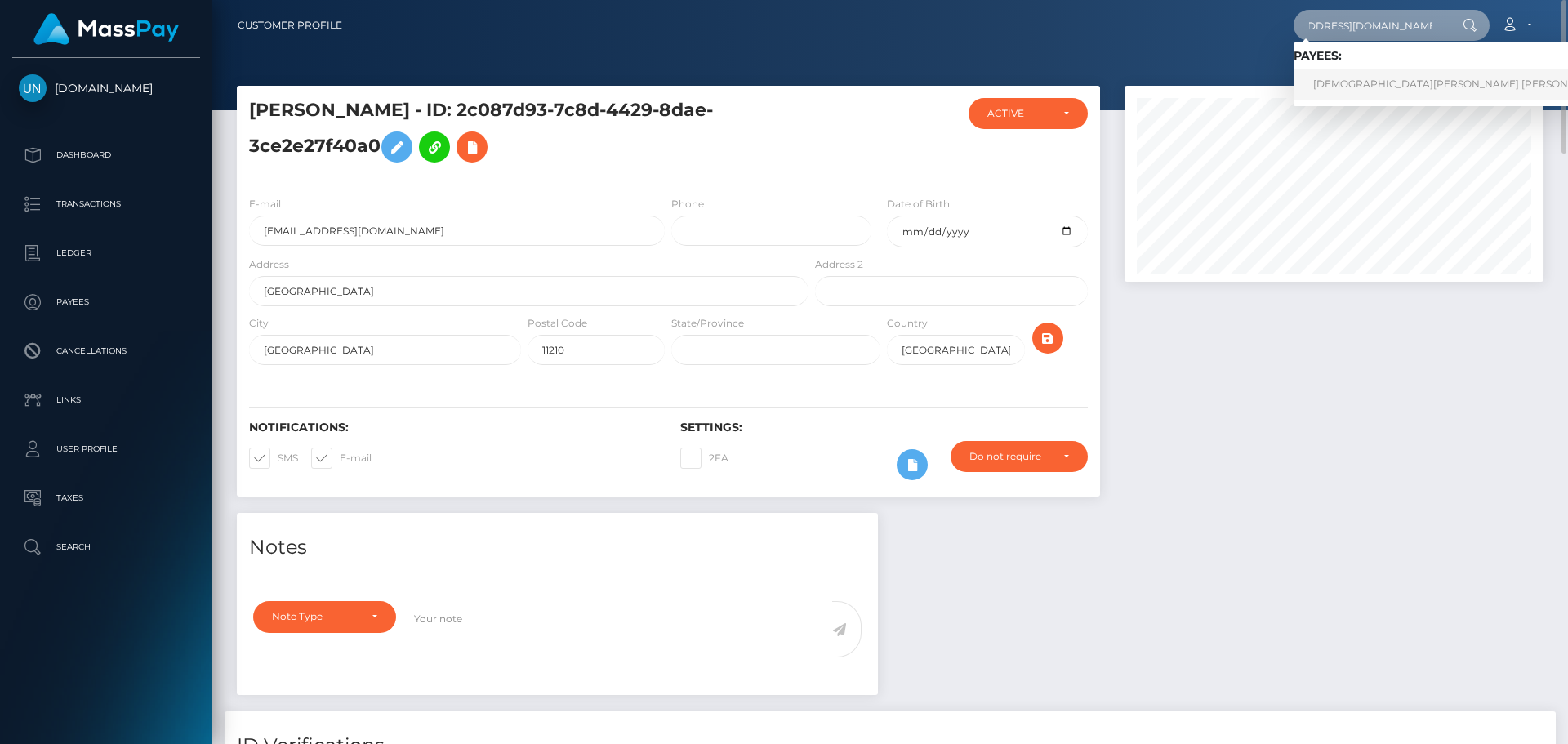
type input "[EMAIL_ADDRESS][DOMAIN_NAME]"
click at [1398, 85] on link "JESUS ALEXANDER BAMGUERA ANGULO" at bounding box center [1459, 85] width 333 height 30
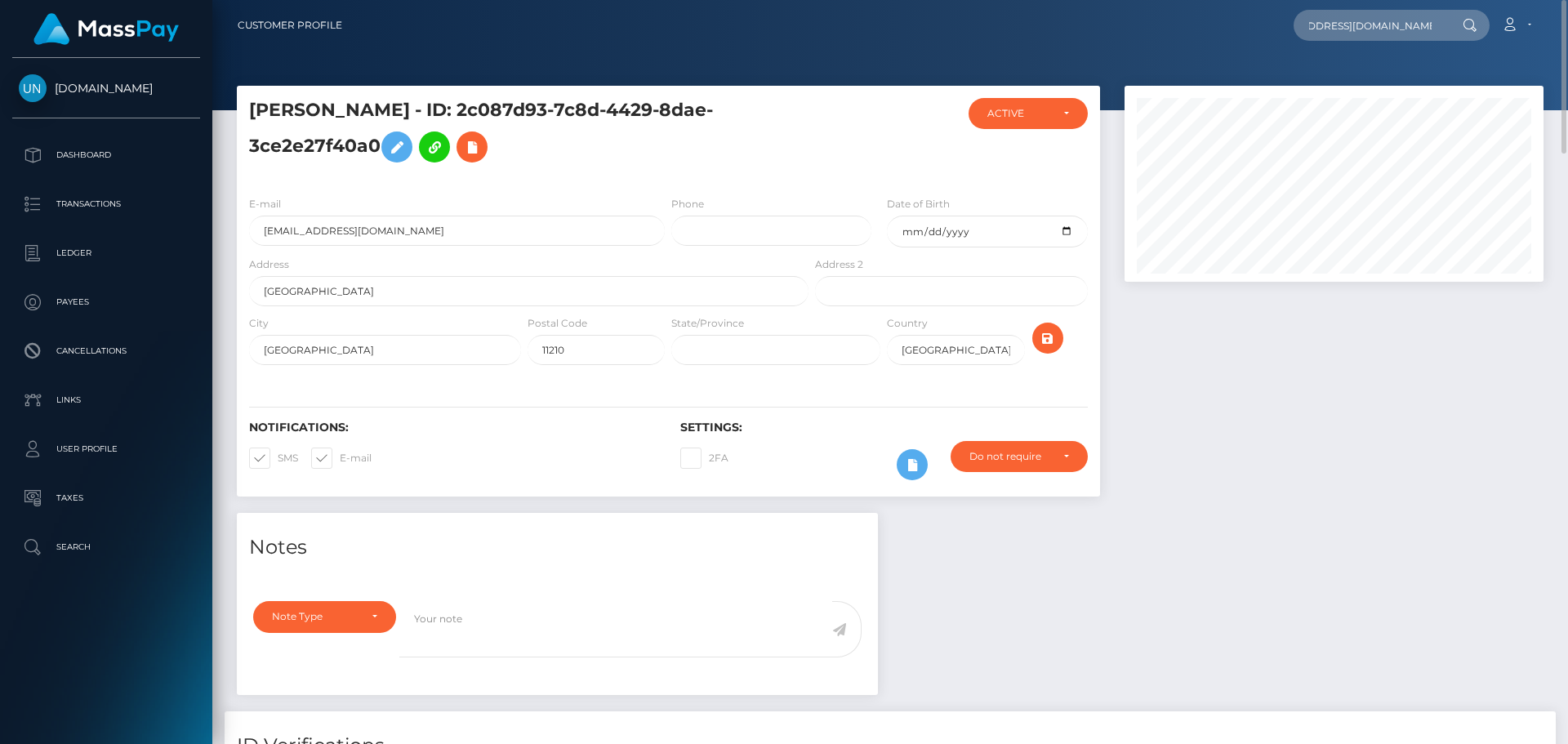
scroll to position [0, 0]
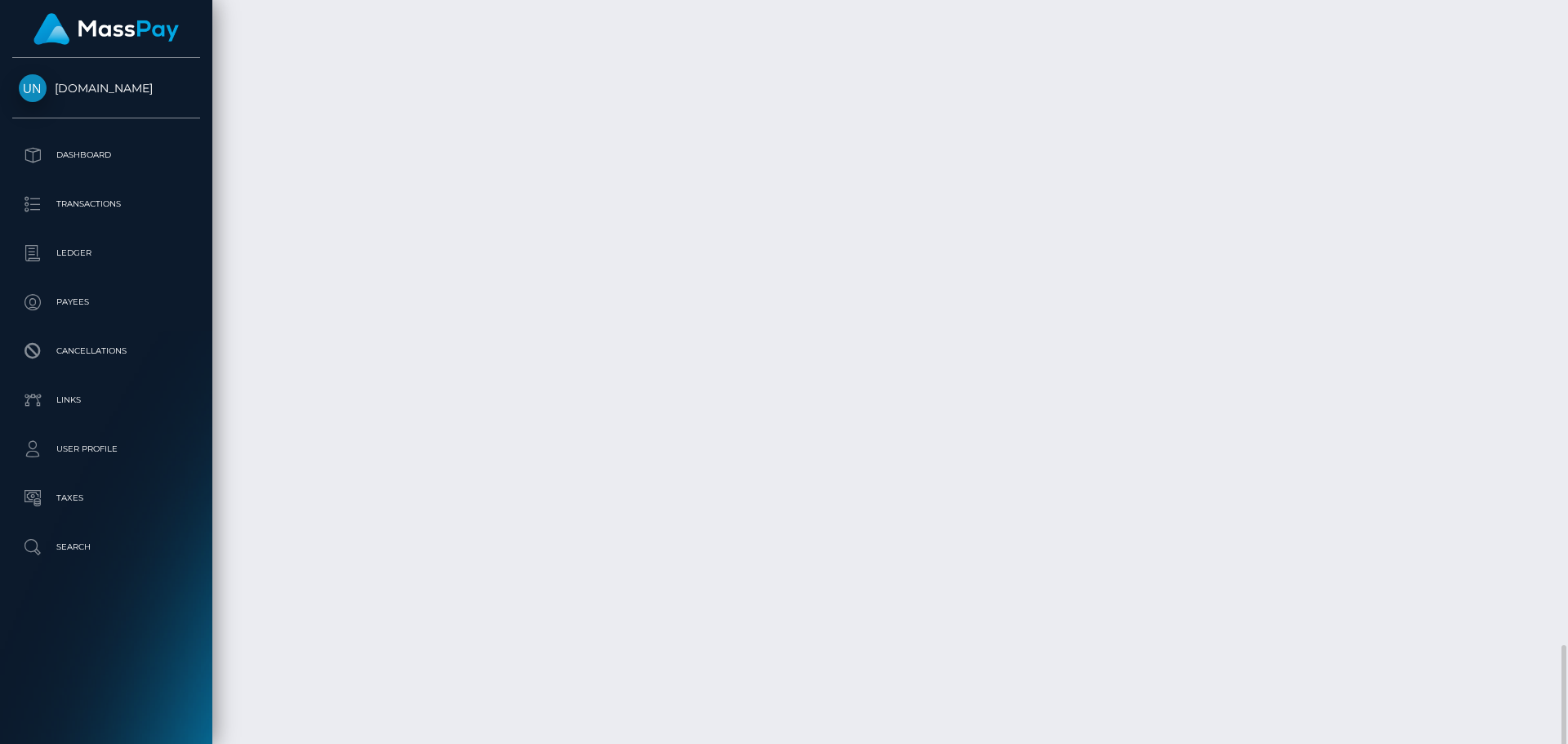
scroll to position [2385, 0]
drag, startPoint x: 261, startPoint y: 593, endPoint x: 299, endPoint y: 597, distance: 38.2
copy td "August 28"
drag, startPoint x: 1247, startPoint y: 589, endPoint x: 1278, endPoint y: 593, distance: 31.3
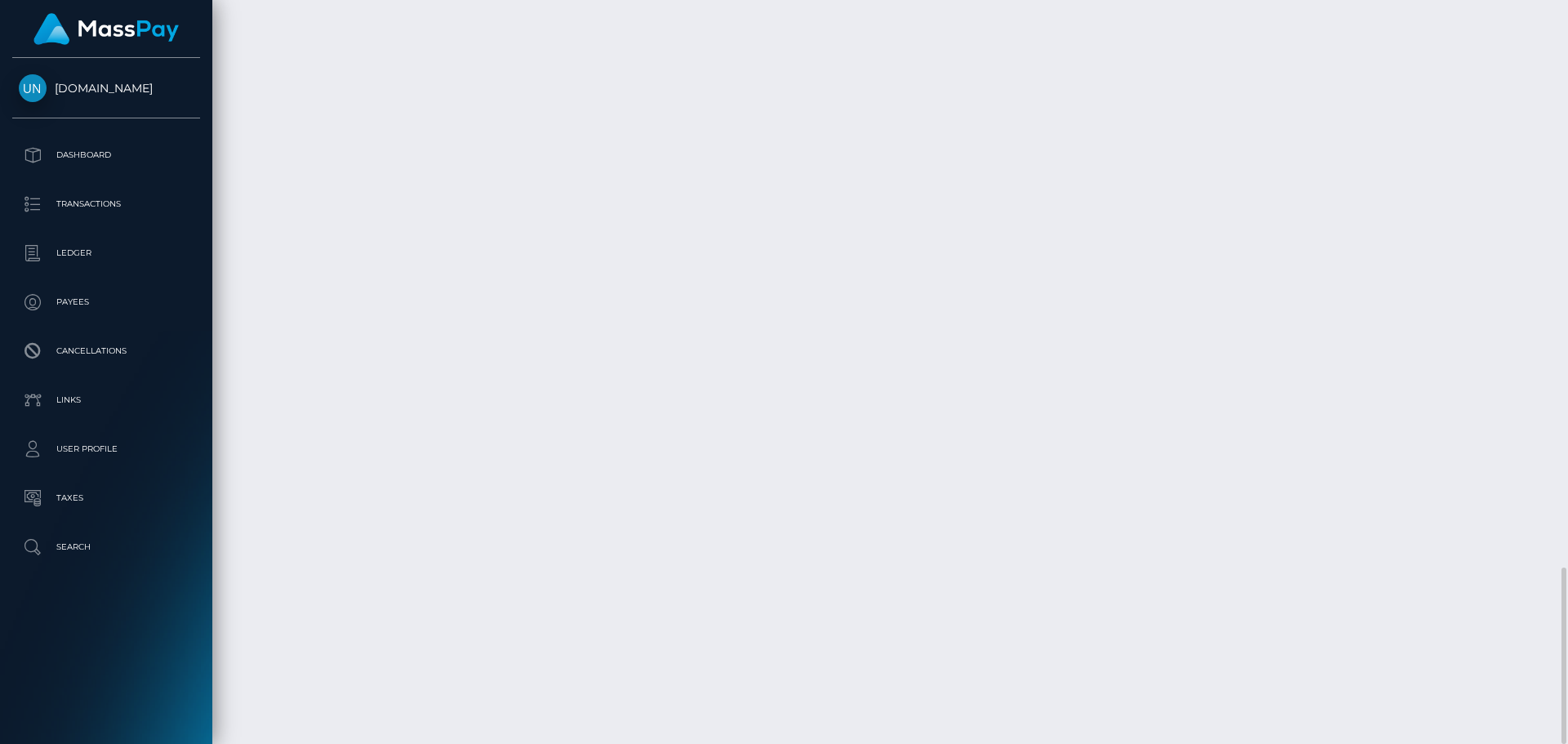
drag, startPoint x: 1246, startPoint y: 591, endPoint x: 1308, endPoint y: 587, distance: 62.1
copy td "159.30 USD"
